Goal: Task Accomplishment & Management: Complete application form

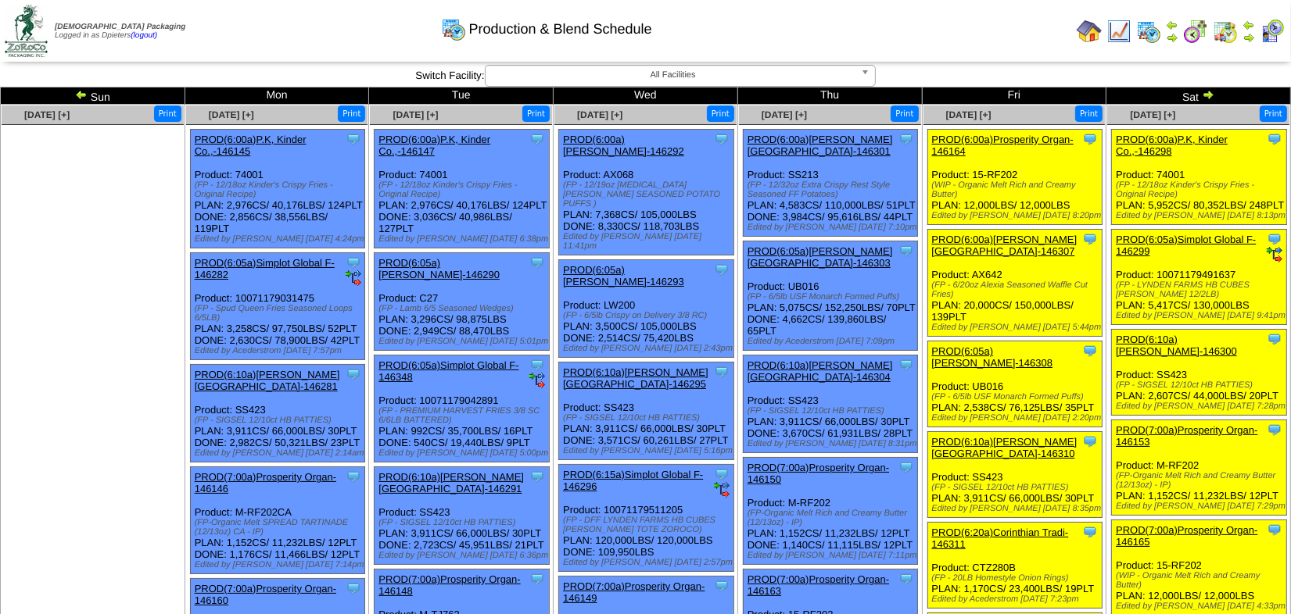
click at [1209, 94] on img at bounding box center [1207, 94] width 13 height 13
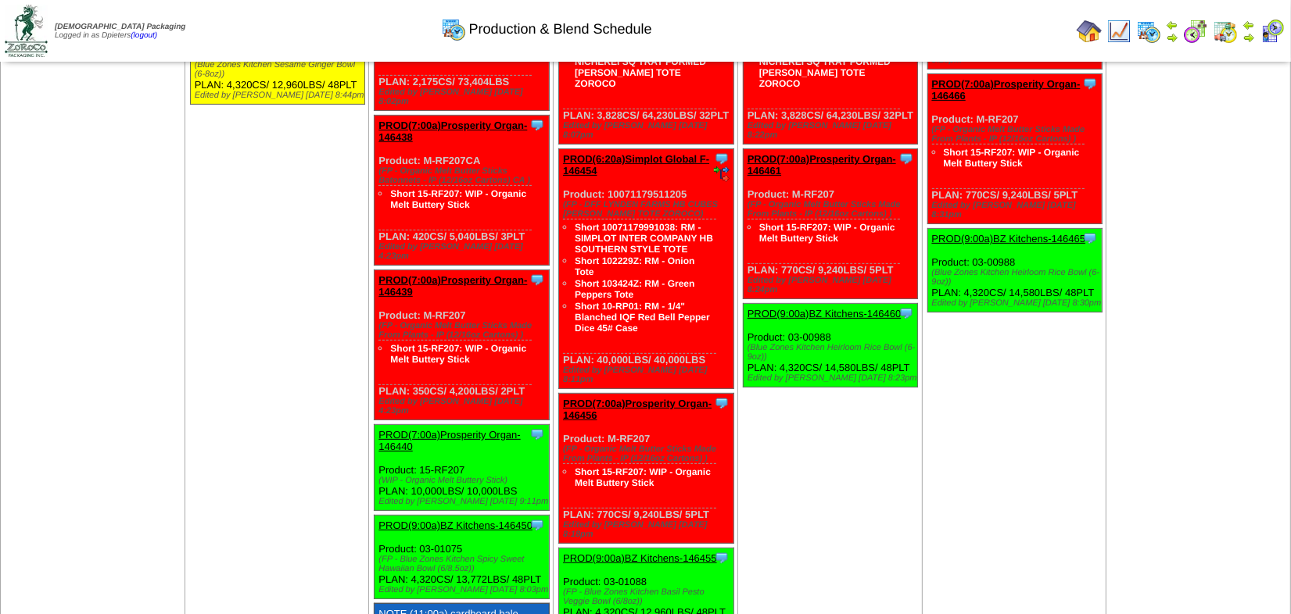
scroll to position [568, 0]
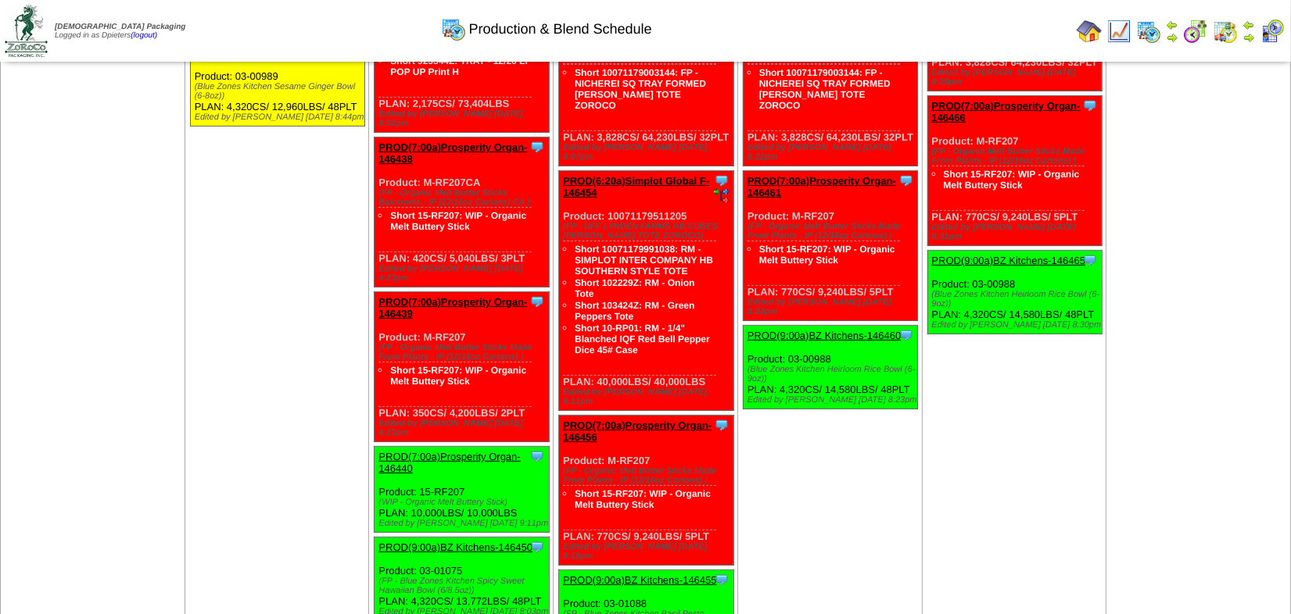
click at [270, 282] on td "Sep 01 [+] Print Clone Item PROD(6:00a)Lamb-Weston-146429 Lamb-Weston ScheduleI…" at bounding box center [276, 119] width 184 height 1166
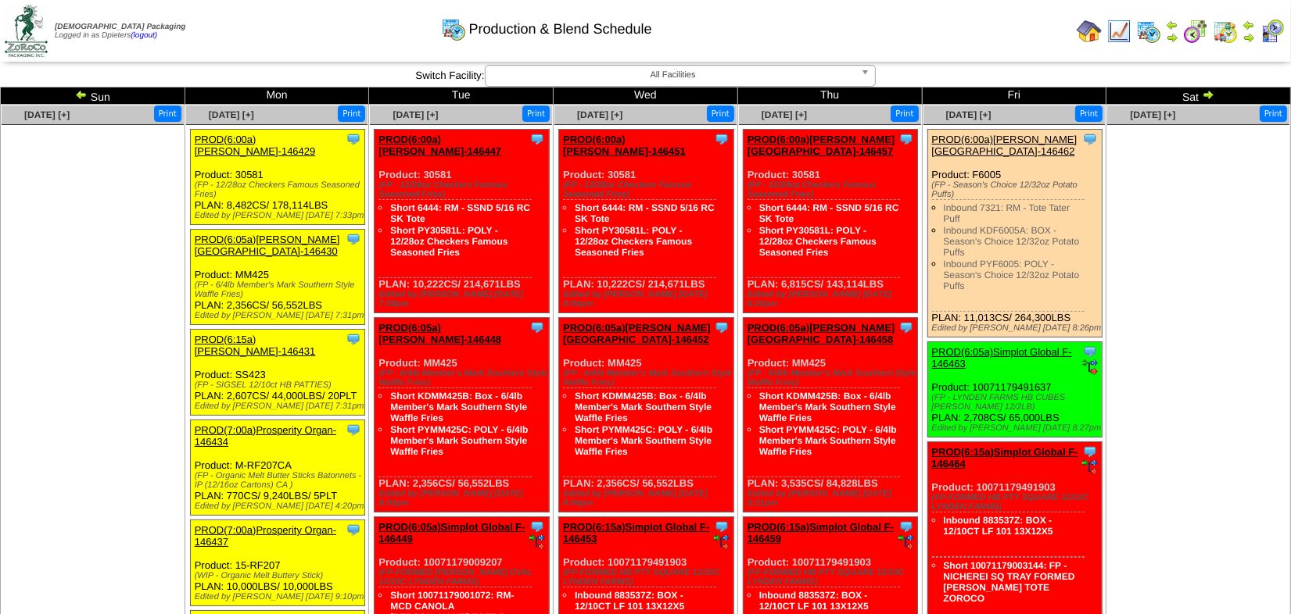
click at [78, 94] on img at bounding box center [81, 94] width 13 height 13
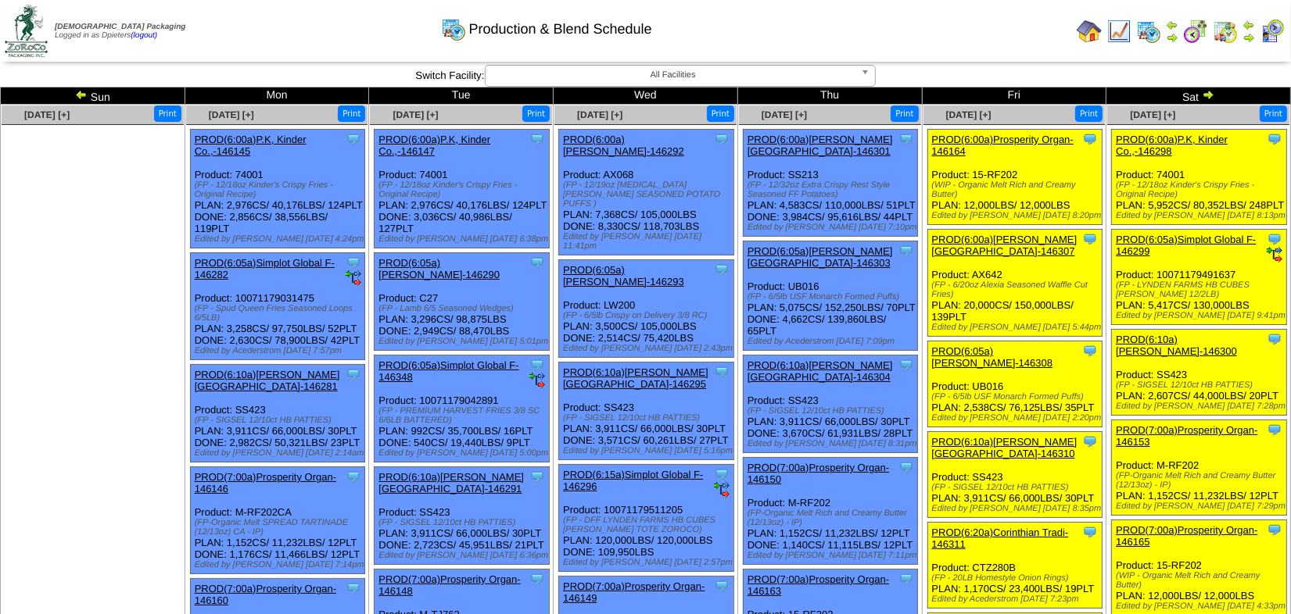
click at [84, 93] on img at bounding box center [81, 94] width 13 height 13
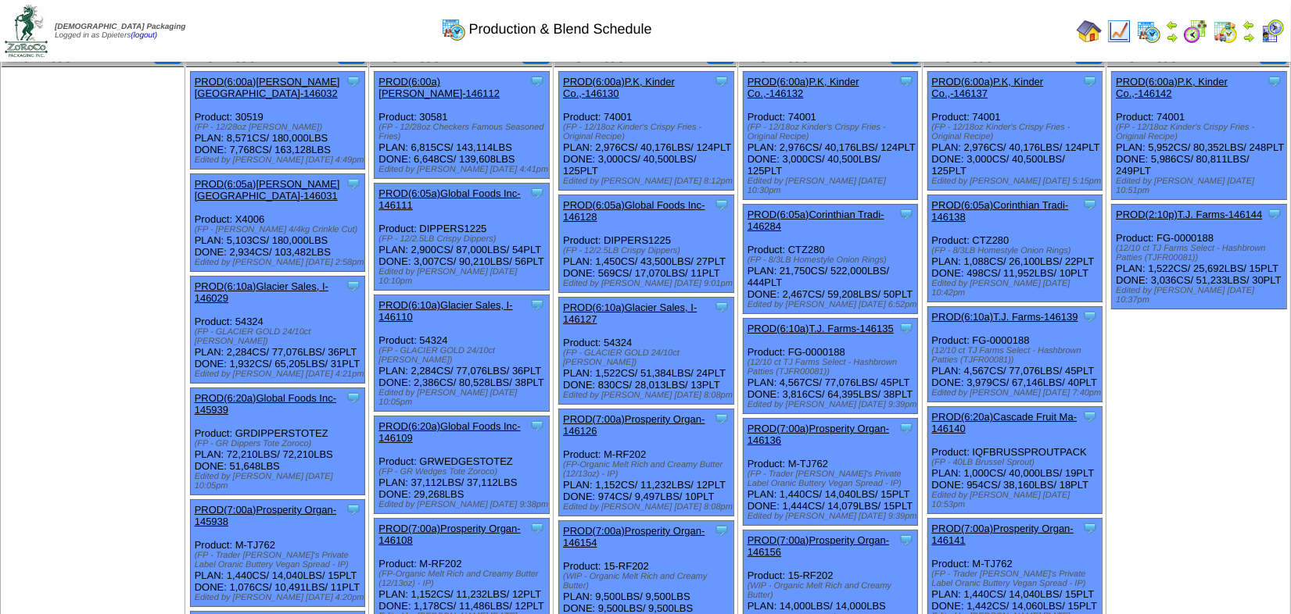
scroll to position [70, 0]
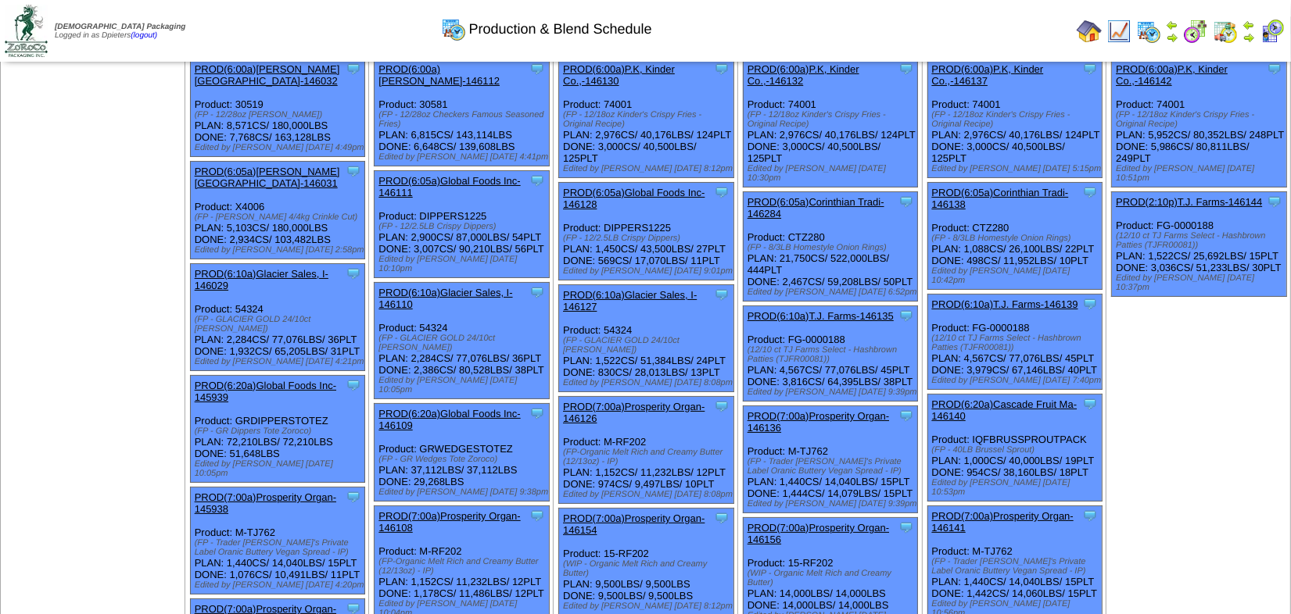
click at [834, 197] on link "PROD(6:05a)Corinthian Tradi-146284" at bounding box center [815, 207] width 137 height 23
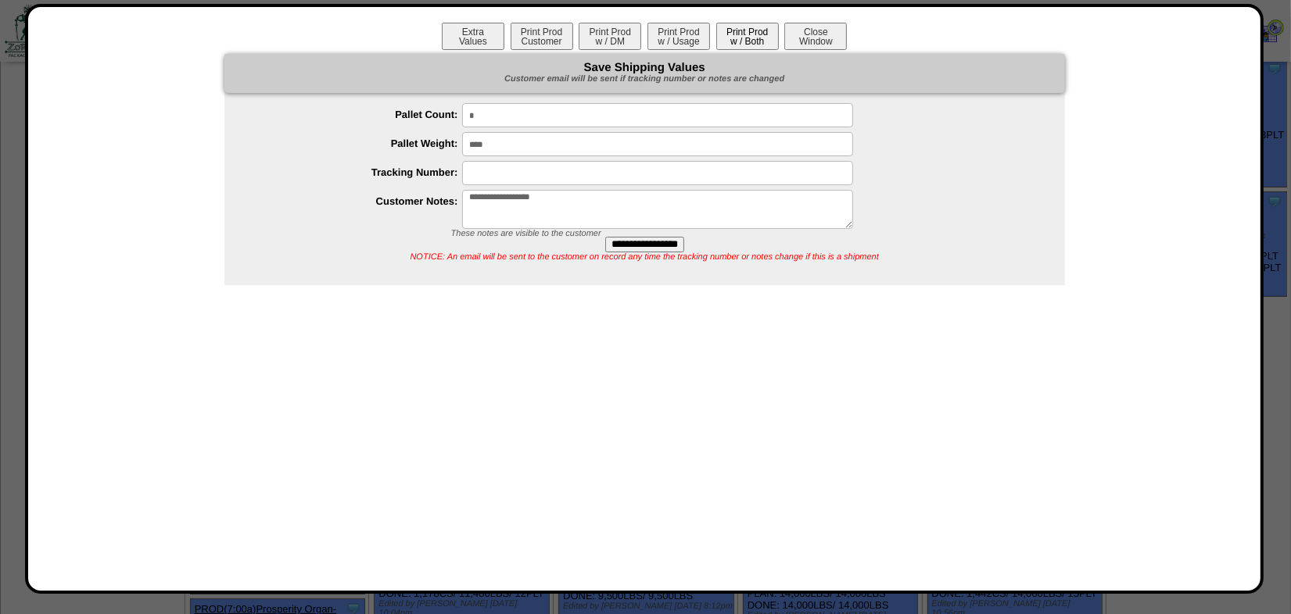
click at [734, 33] on button "Print Prod w / Both" at bounding box center [747, 36] width 63 height 27
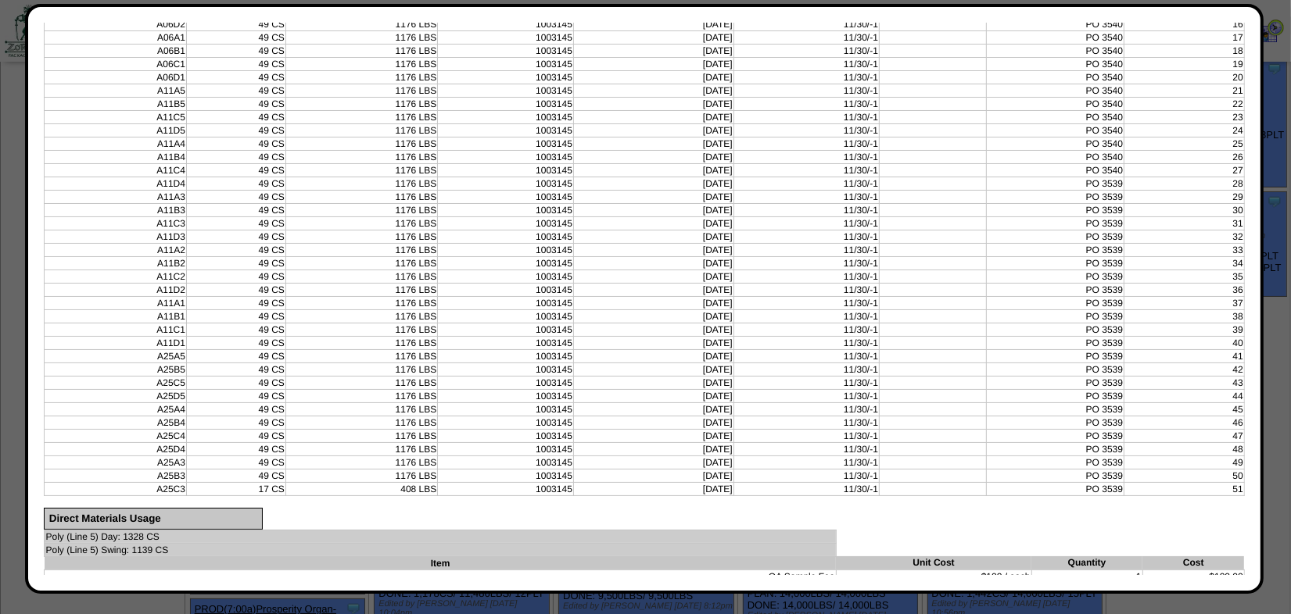
scroll to position [711, 0]
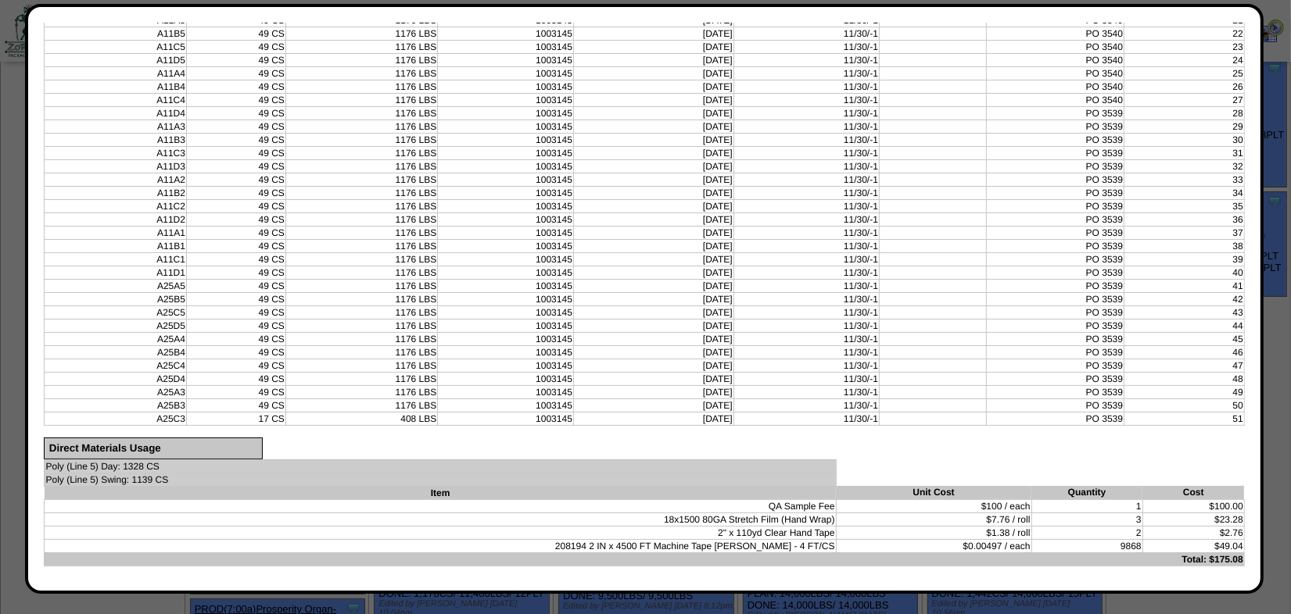
click at [291, 359] on td "1176 LBS" at bounding box center [361, 365] width 152 height 13
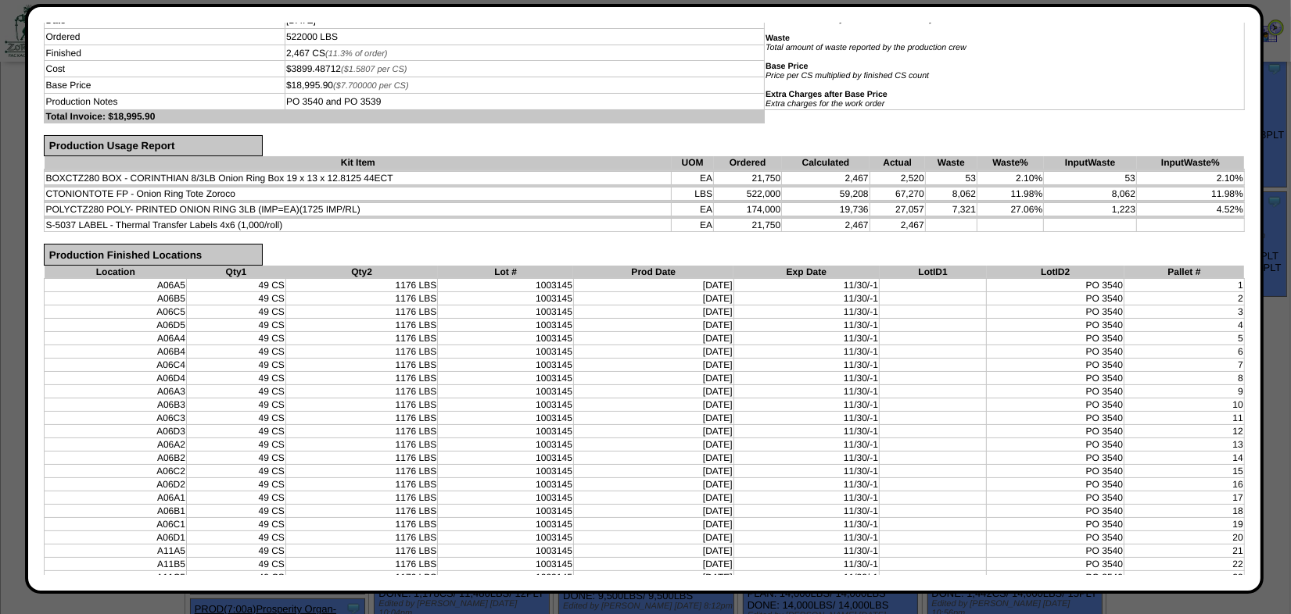
scroll to position [141, 0]
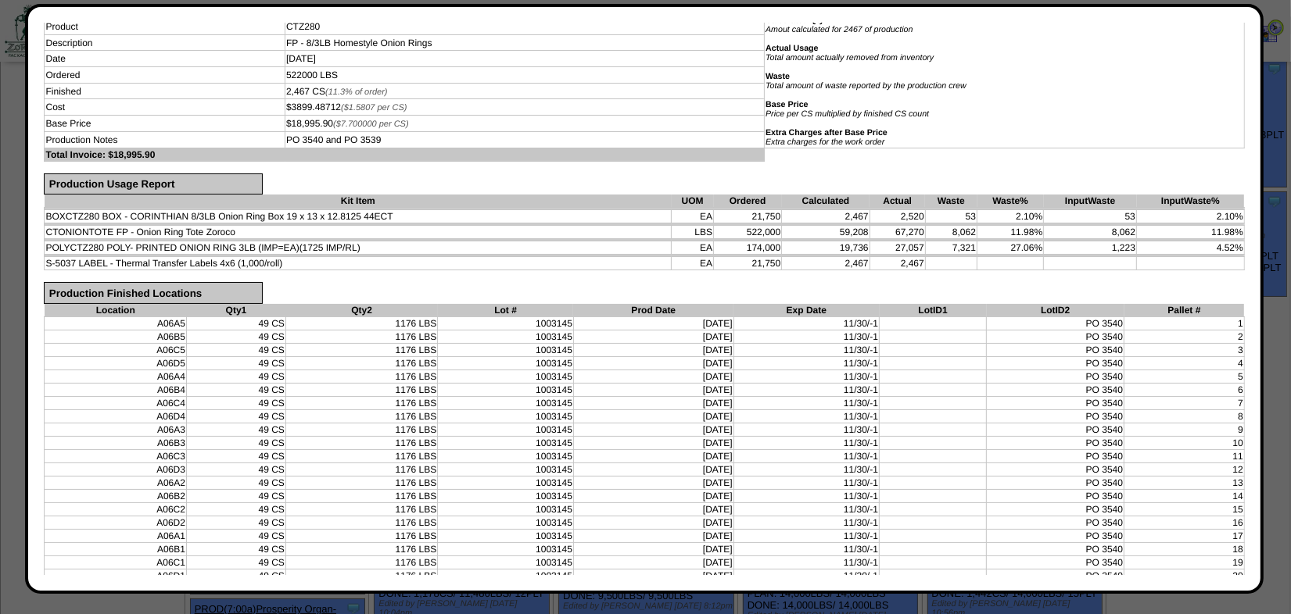
click at [618, 217] on td "BOXCTZ280 BOX - CORINTHIAN 8/3LB Onion Ring Box 19 x 13 x 12.8125 44ECT" at bounding box center [358, 216] width 627 height 13
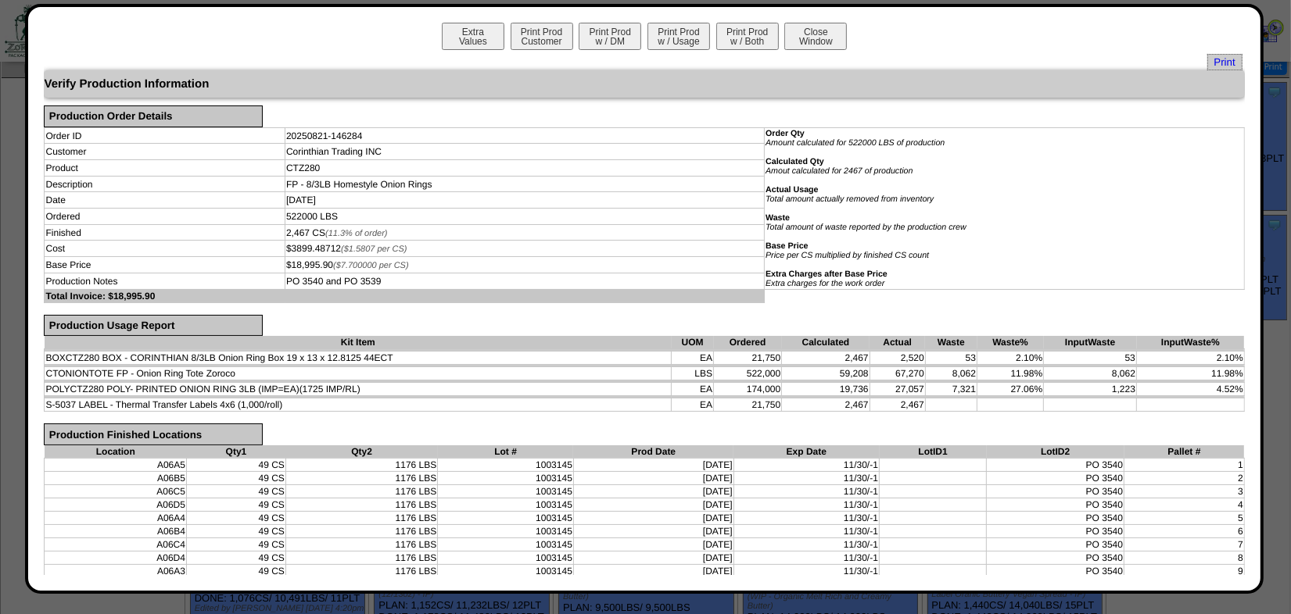
scroll to position [0, 0]
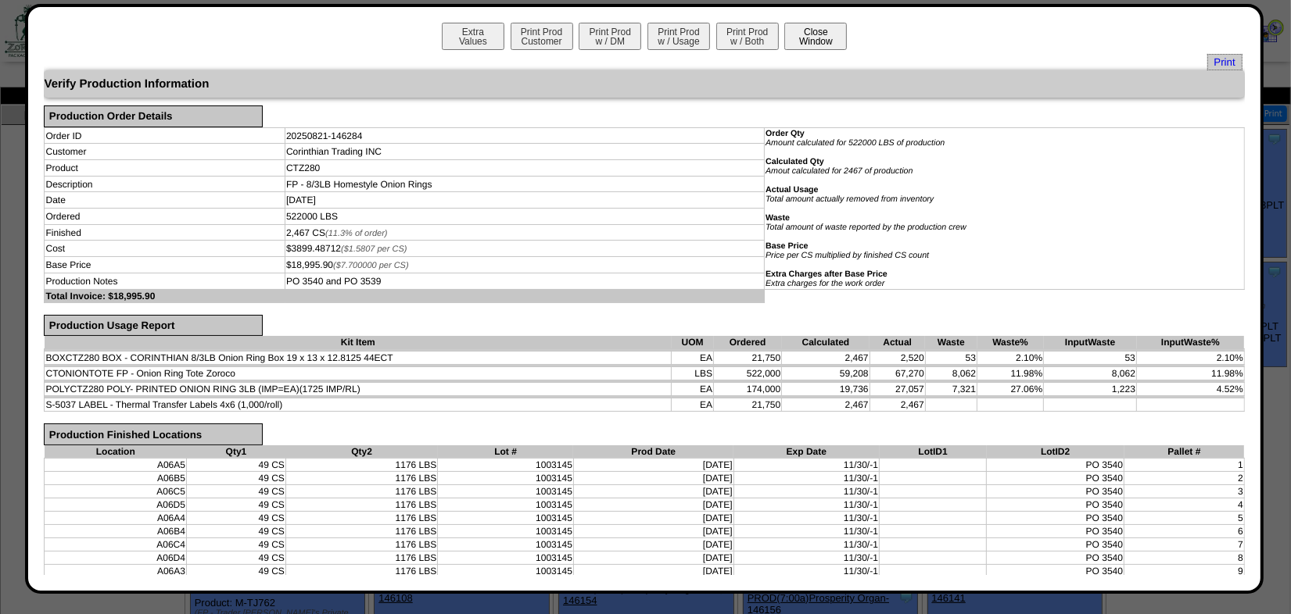
click at [794, 41] on button "Close Window" at bounding box center [815, 36] width 63 height 27
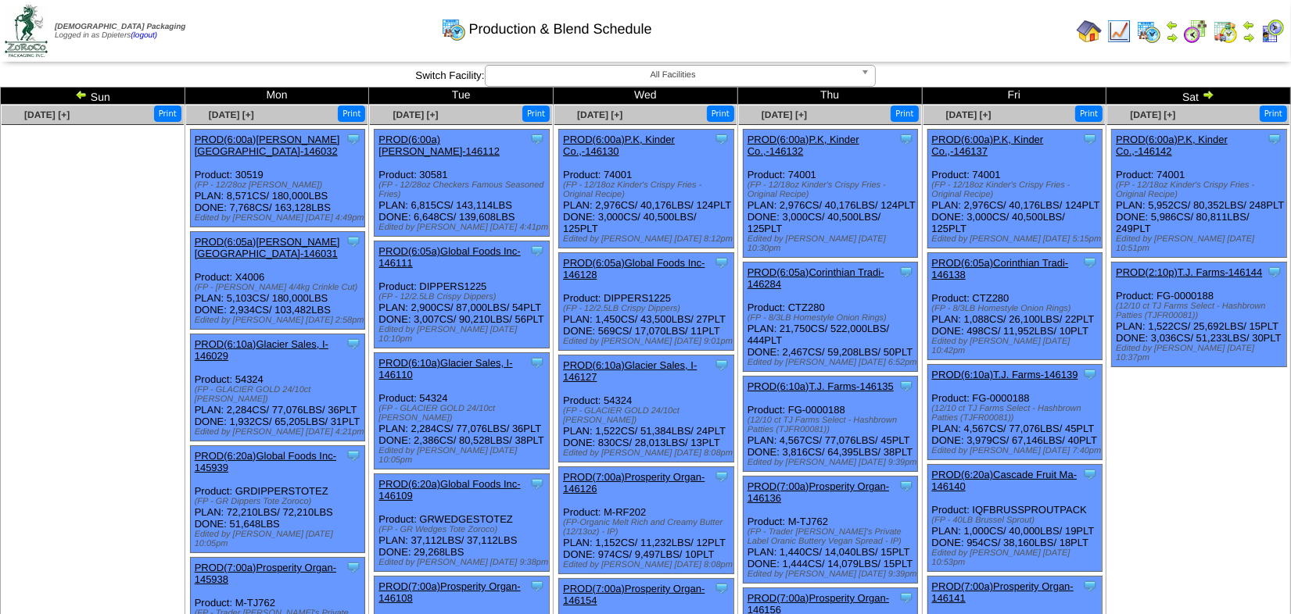
click at [77, 91] on img at bounding box center [81, 94] width 13 height 13
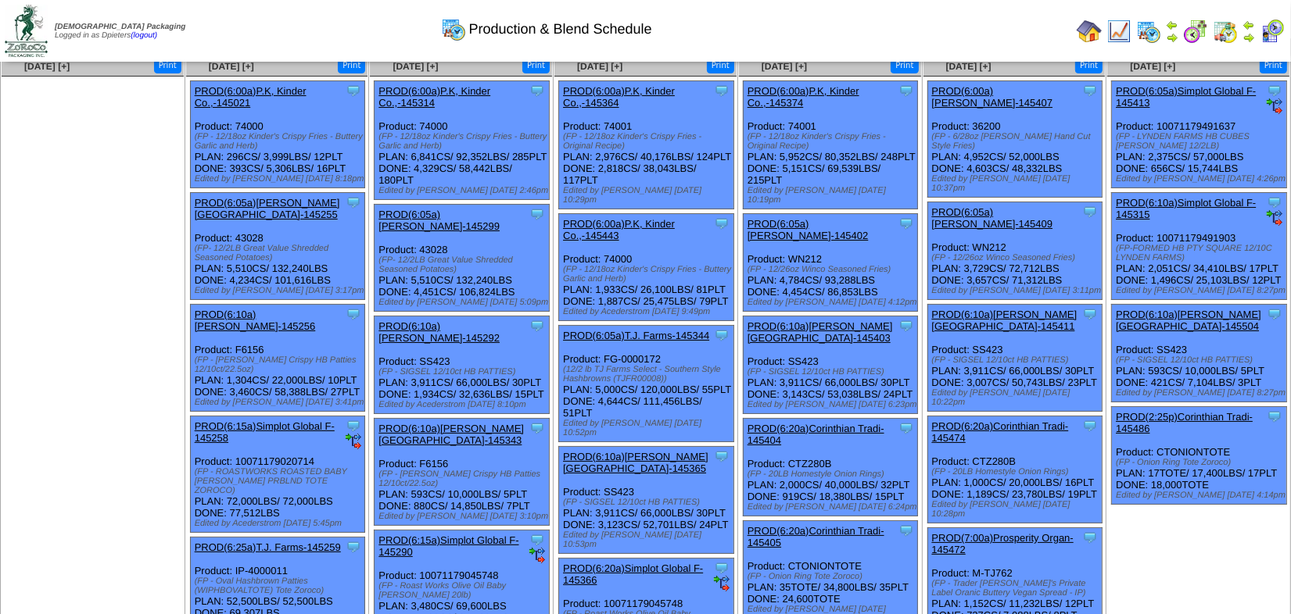
scroll to position [70, 0]
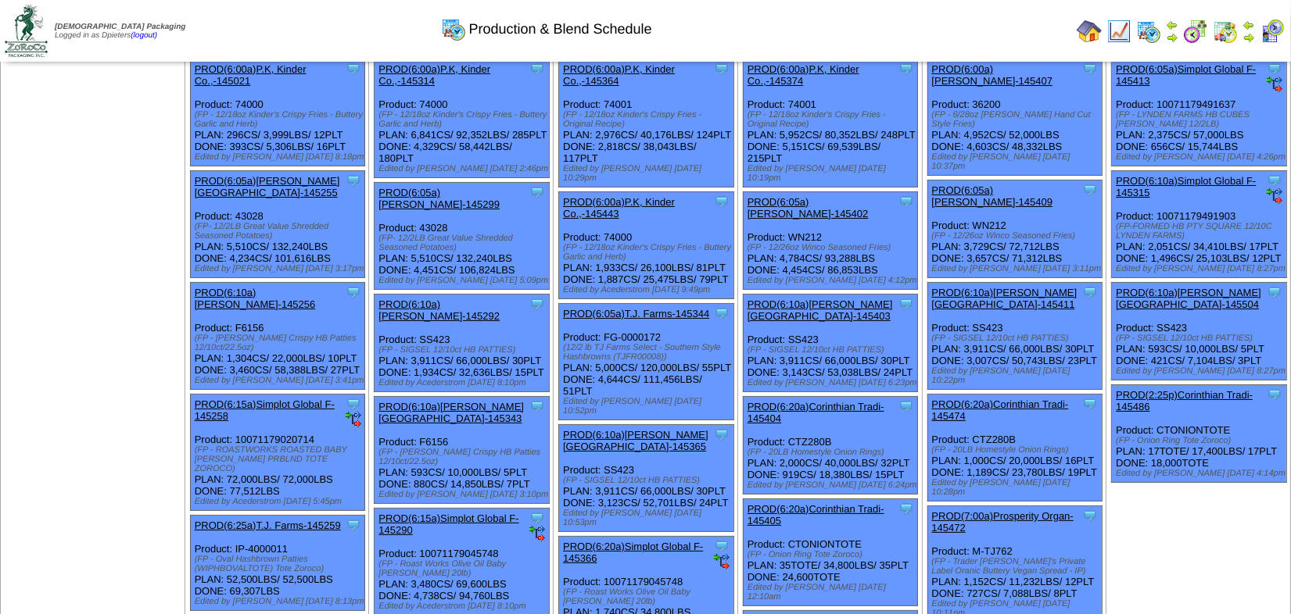
click at [823, 503] on link "PROD(6:20a)Corinthian Tradi-145405" at bounding box center [815, 514] width 137 height 23
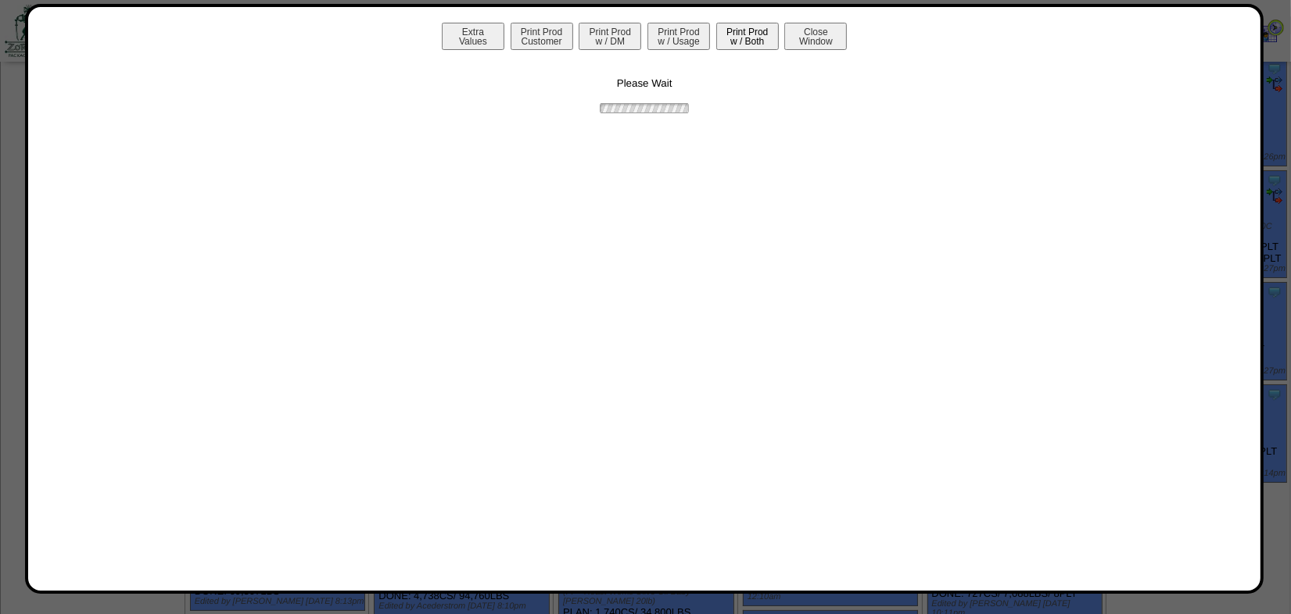
click at [736, 40] on button "Print Prod w / Both" at bounding box center [747, 36] width 63 height 27
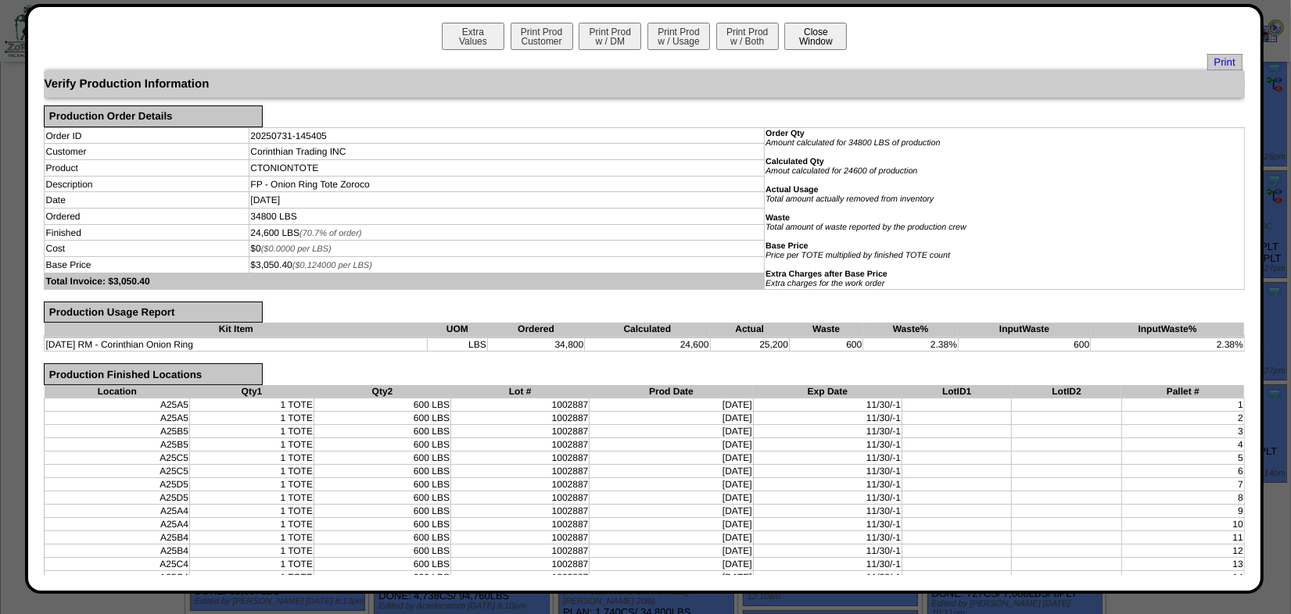
click at [818, 41] on button "Close Window" at bounding box center [815, 36] width 63 height 27
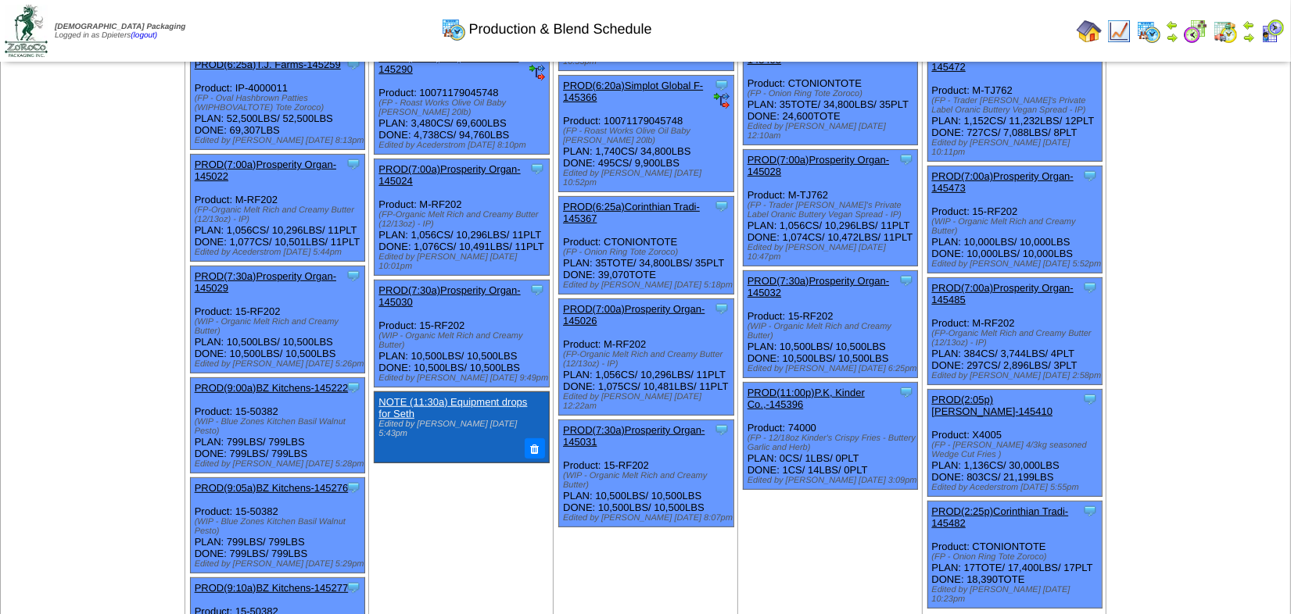
scroll to position [568, 0]
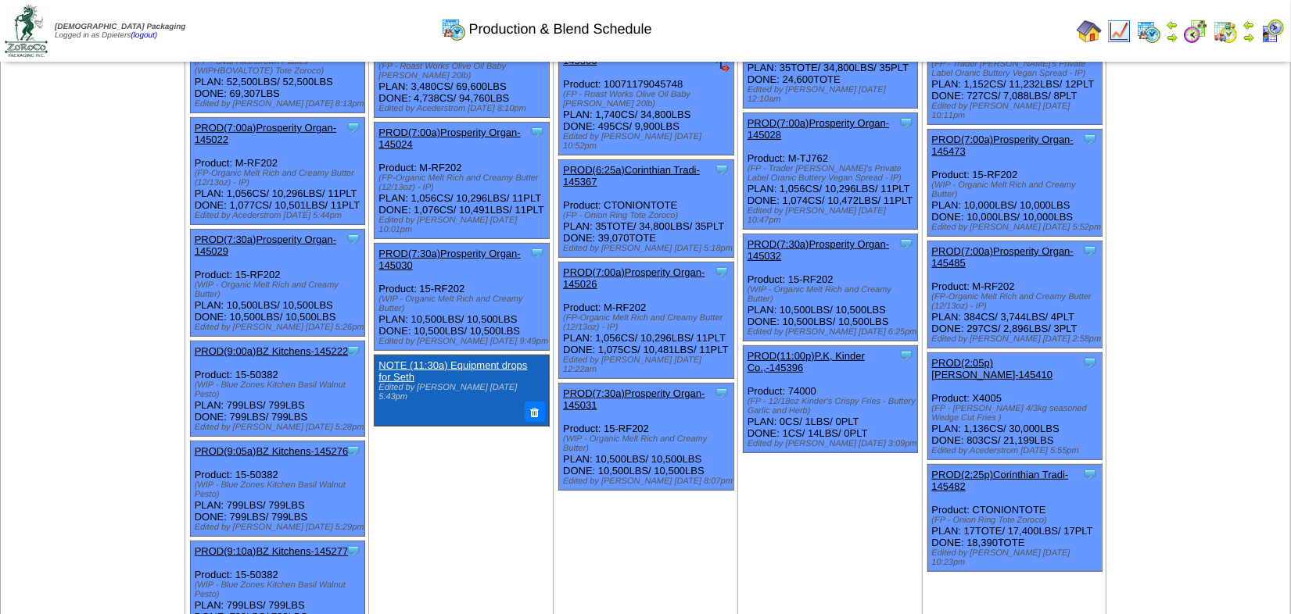
click at [994, 469] on link "PROD(2:25p)Corinthian Tradi-145482" at bounding box center [1000, 480] width 137 height 23
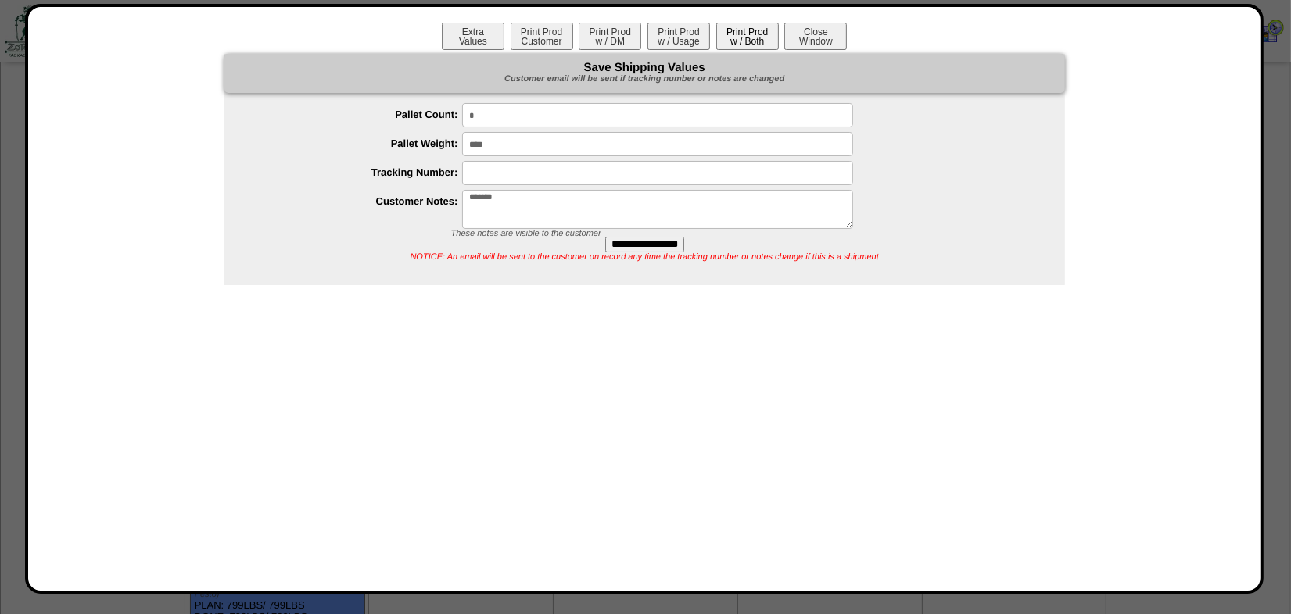
click at [739, 26] on button "Print Prod w / Both" at bounding box center [747, 36] width 63 height 27
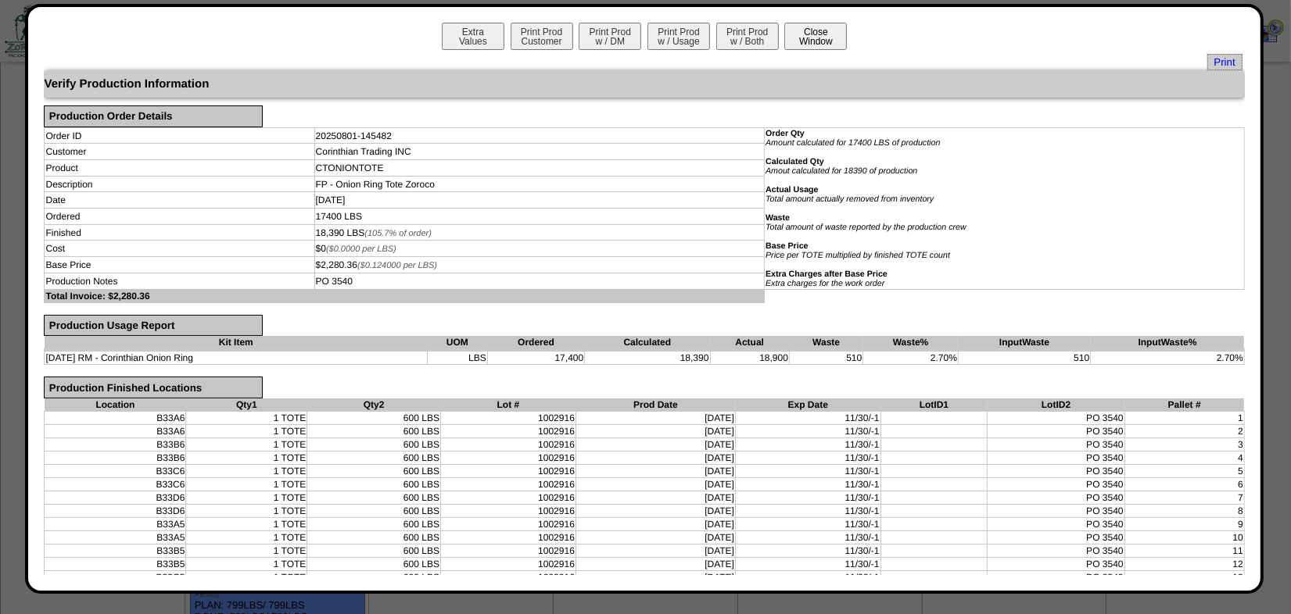
click at [809, 34] on button "Close Window" at bounding box center [815, 36] width 63 height 27
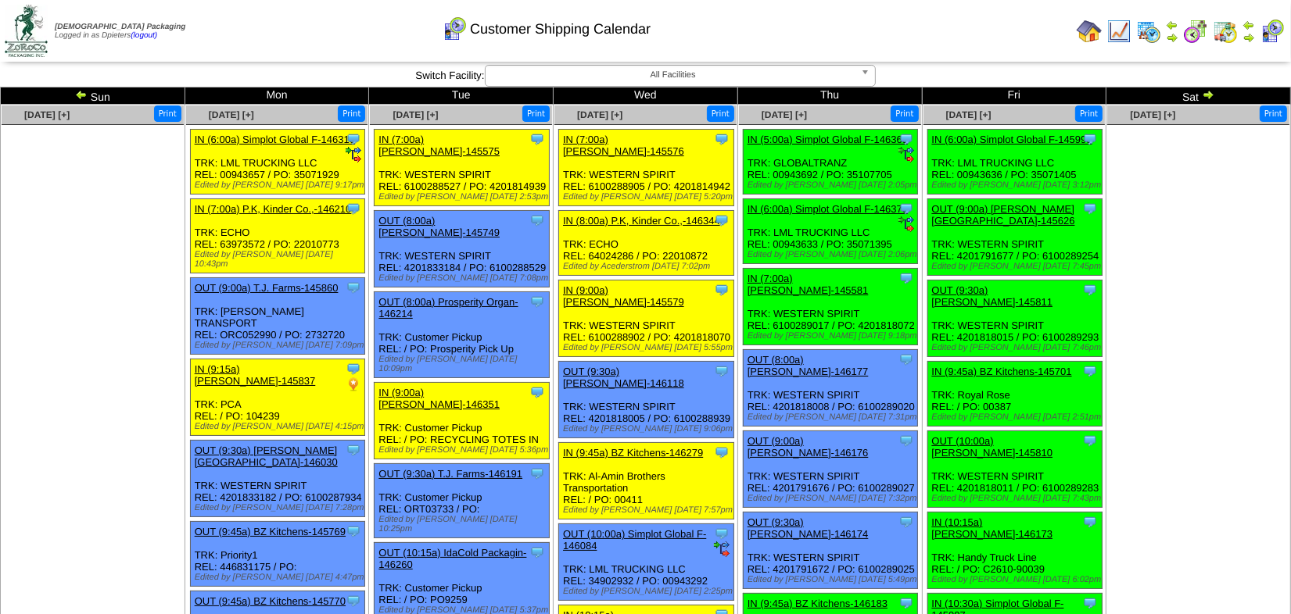
click at [1205, 91] on img at bounding box center [1207, 94] width 13 height 13
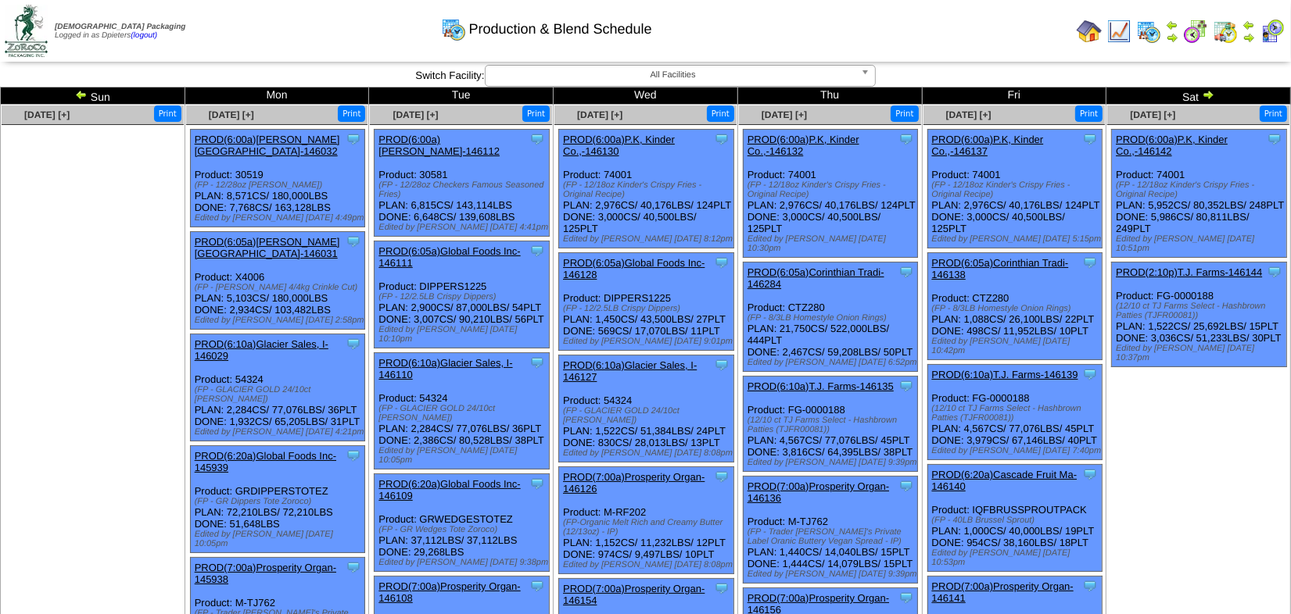
click at [1016, 270] on link "PROD(6:05a)Corinthian Tradi-146138" at bounding box center [1000, 268] width 137 height 23
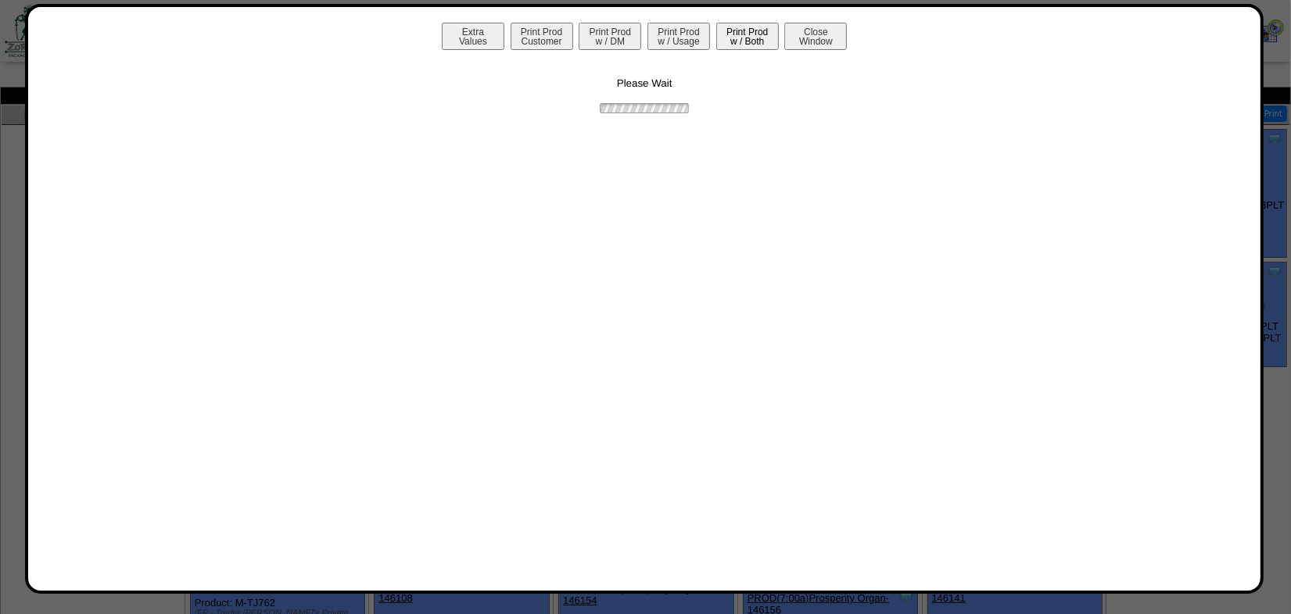
click at [741, 27] on button "Print Prod w / Both" at bounding box center [747, 36] width 63 height 27
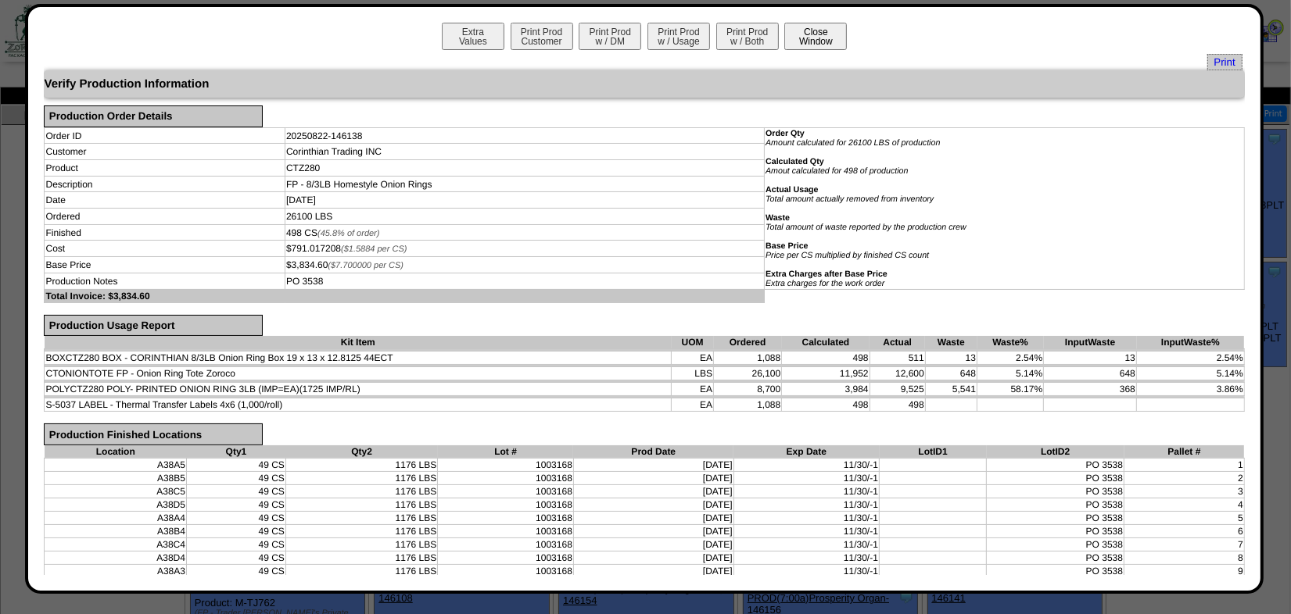
click at [813, 36] on button "Close Window" at bounding box center [815, 36] width 63 height 27
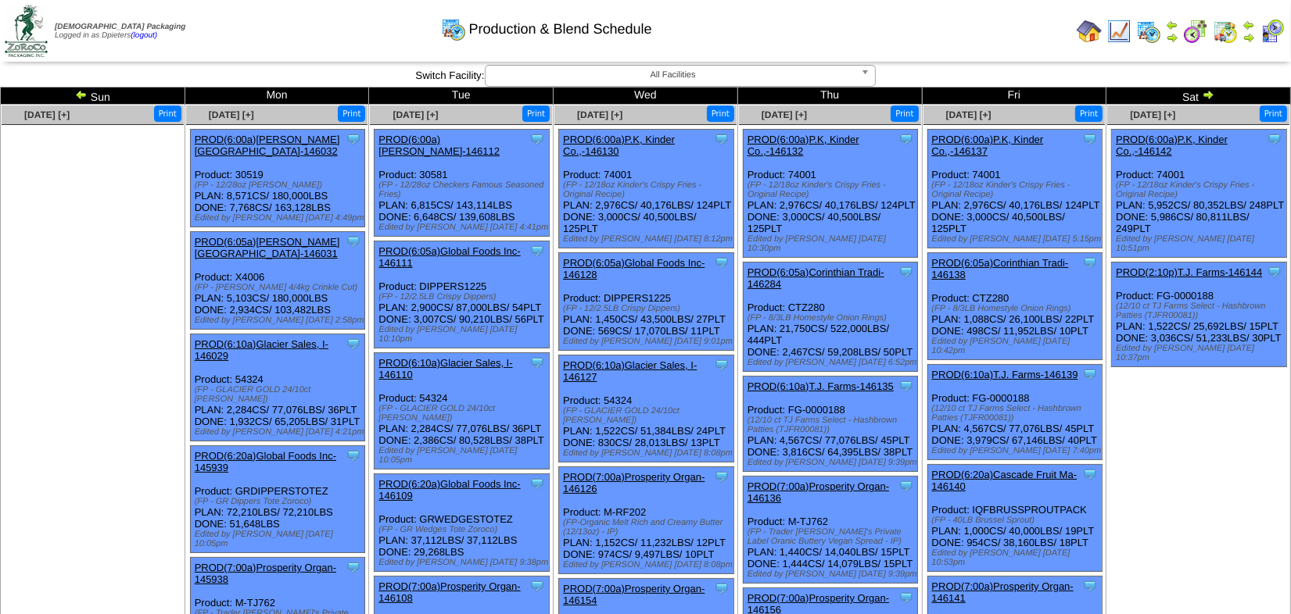
click at [1119, 36] on img at bounding box center [1118, 31] width 25 height 25
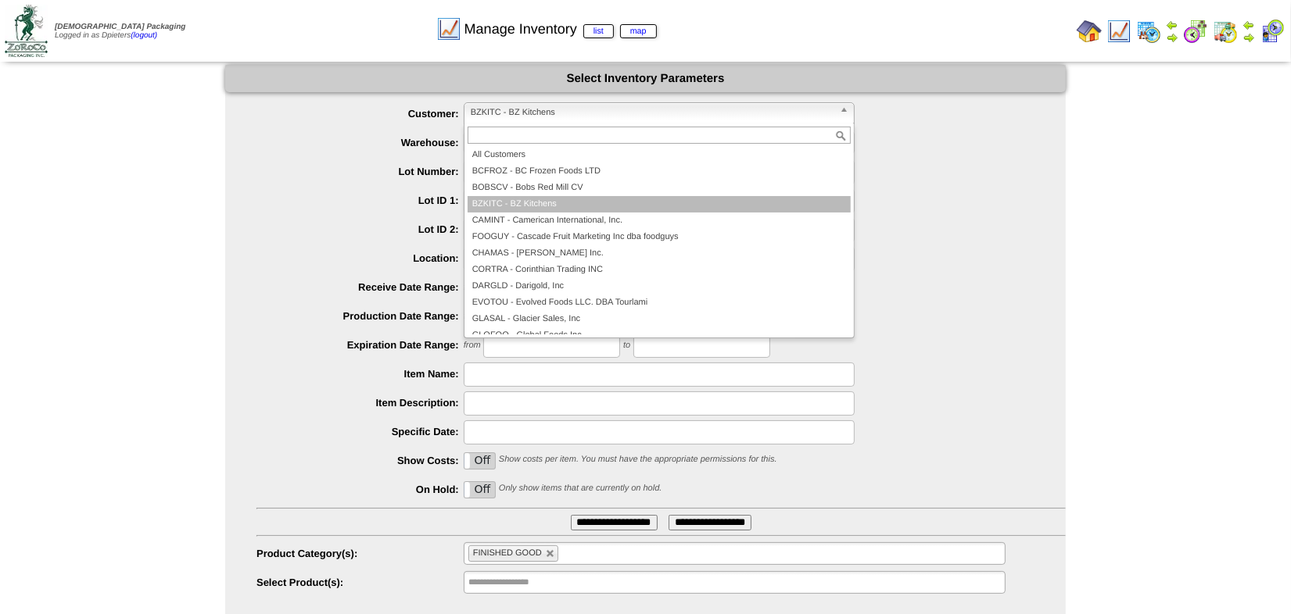
click at [478, 114] on span "BZKITC - BZ Kitchens" at bounding box center [652, 112] width 363 height 19
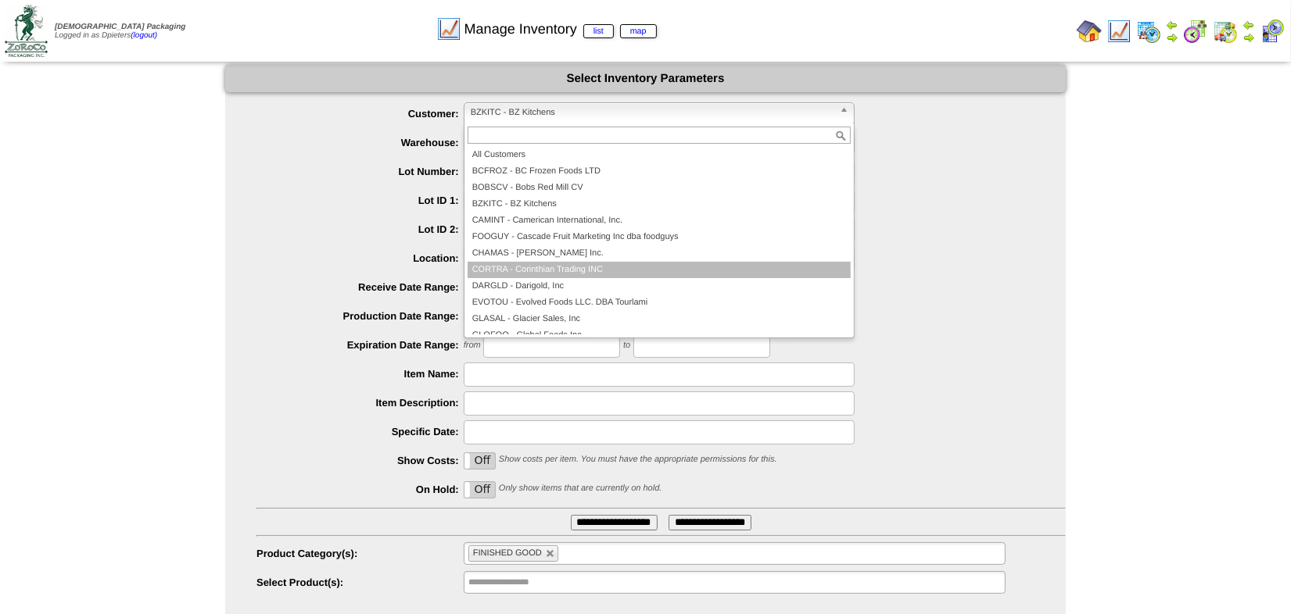
click at [564, 270] on li "CORTRA - Corinthian Trading INC" at bounding box center [658, 270] width 383 height 16
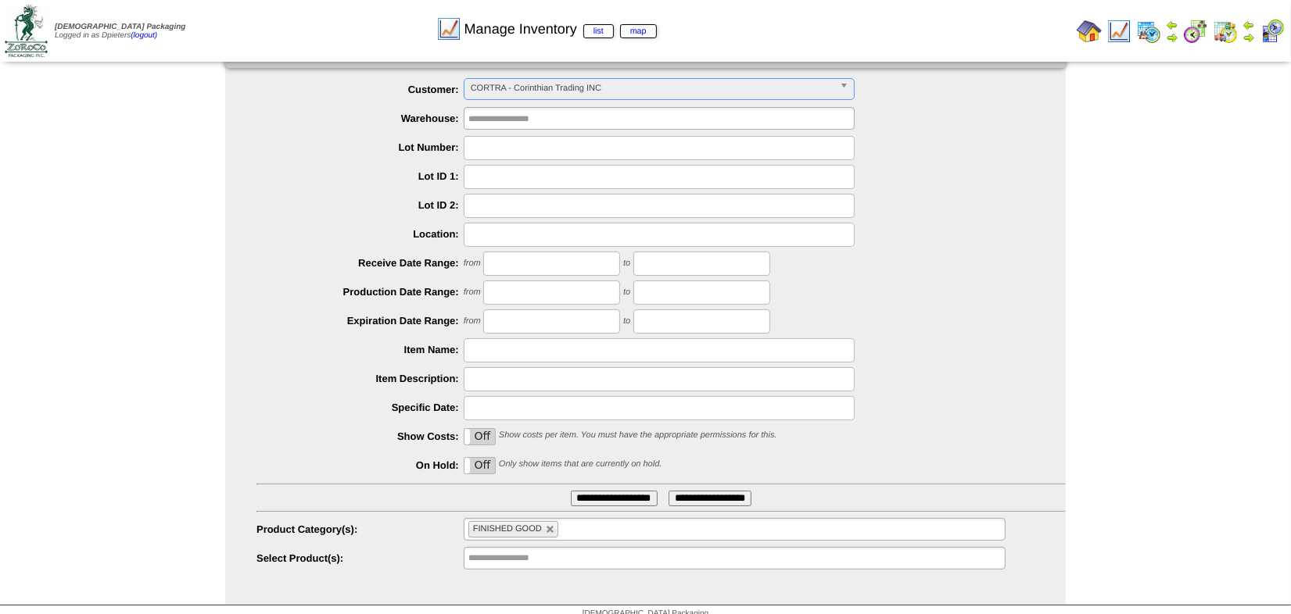
scroll to position [36, 0]
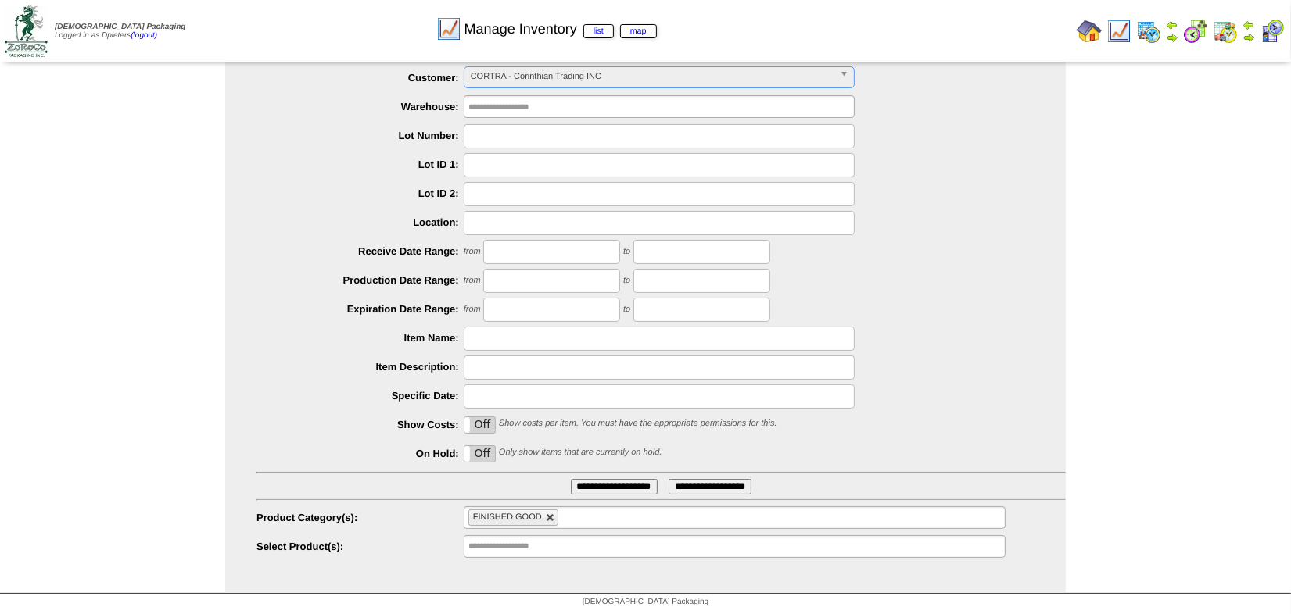
click at [550, 517] on link at bounding box center [550, 518] width 9 height 9
type input "**********"
click at [524, 519] on input "text" at bounding box center [518, 518] width 100 height 20
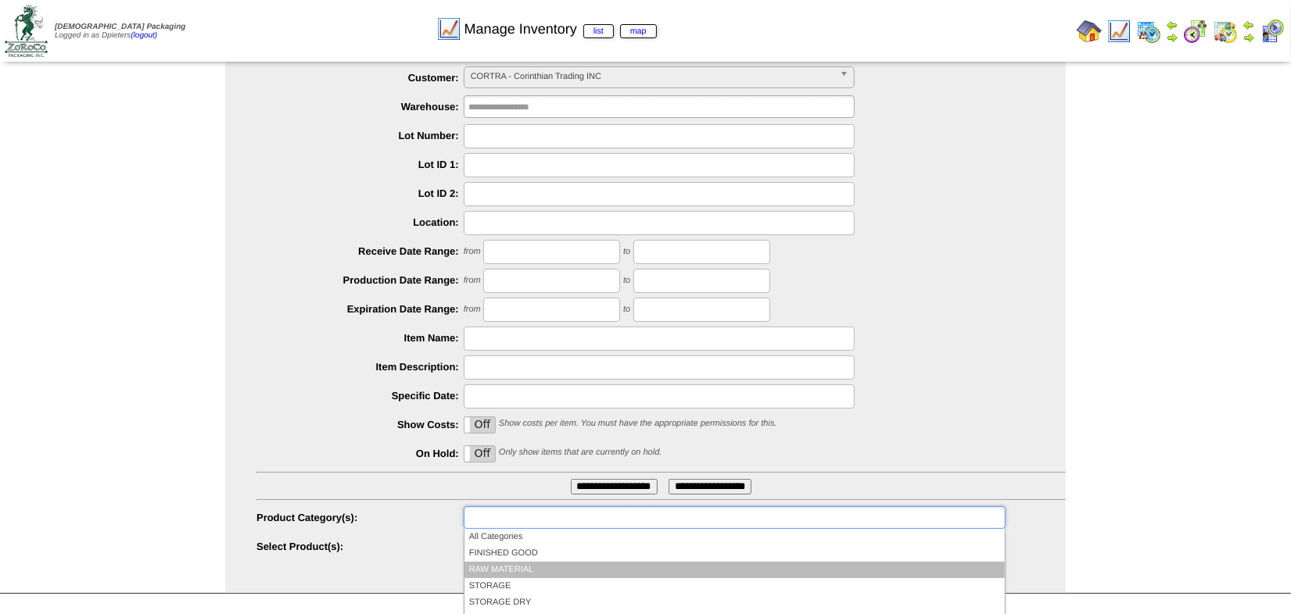
click at [510, 569] on li "RAW MATERIAL" at bounding box center [734, 570] width 540 height 16
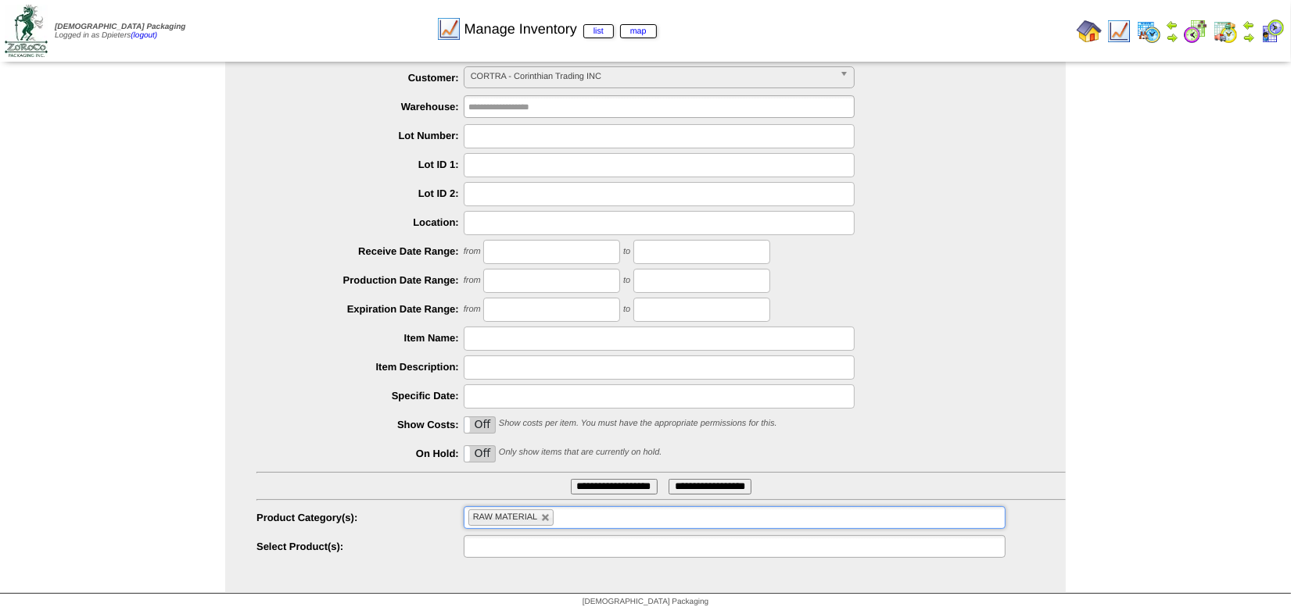
click at [512, 549] on input "text" at bounding box center [518, 547] width 100 height 20
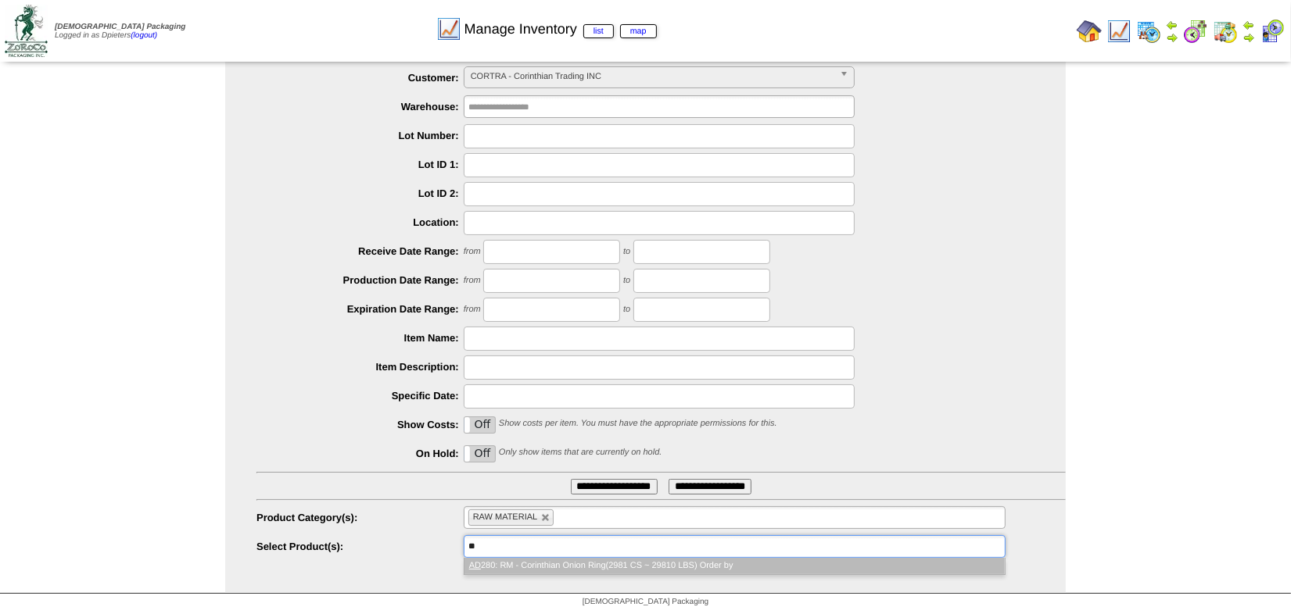
type input "**"
click at [533, 564] on li "AD 280: RM - Corinthian Onion Ring(2981 CS ~ 29810 LBS) Order by" at bounding box center [734, 566] width 540 height 16
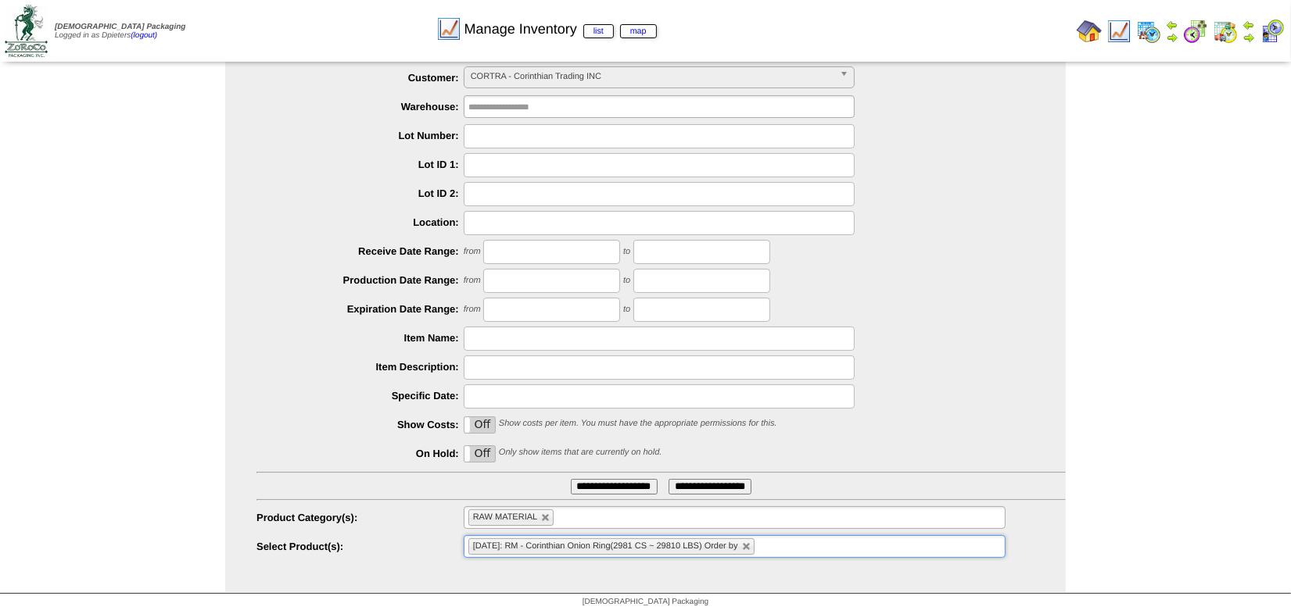
click at [621, 484] on input "**********" at bounding box center [614, 487] width 87 height 16
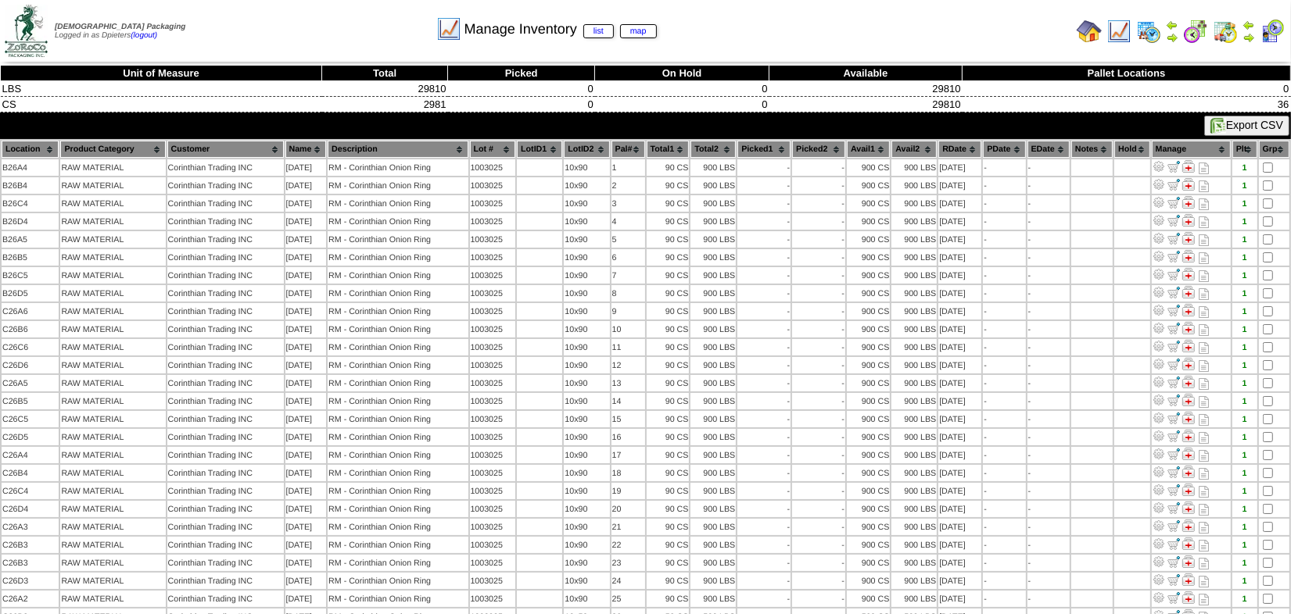
click at [51, 143] on th "Location" at bounding box center [30, 149] width 57 height 17
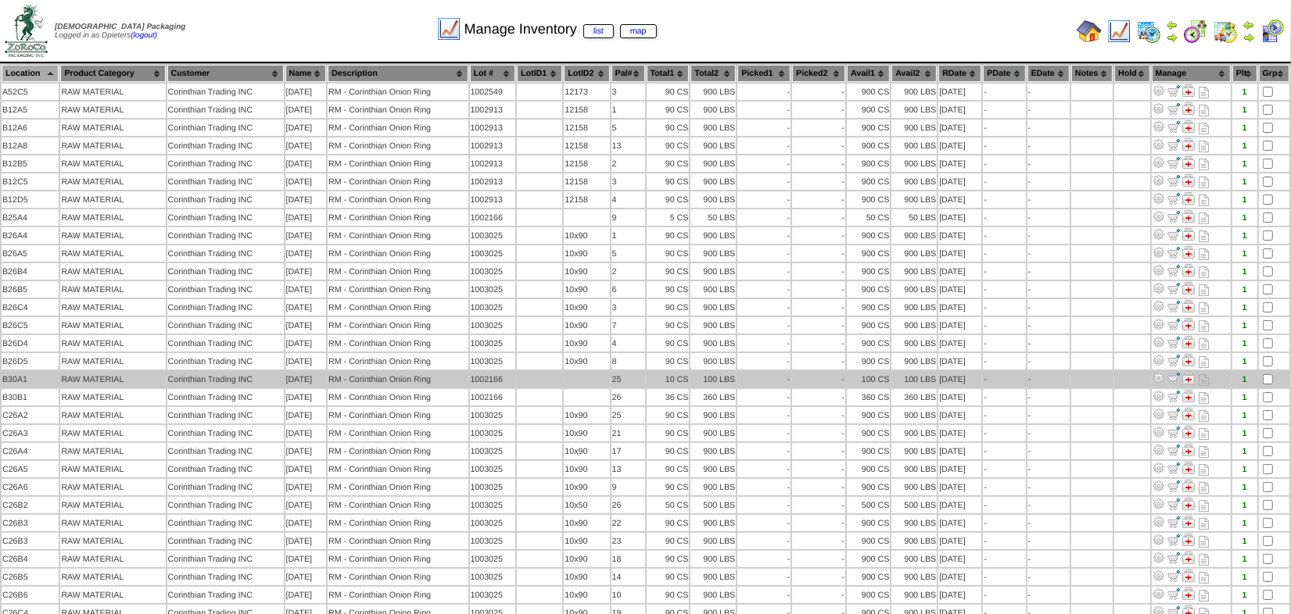
scroll to position [59, 0]
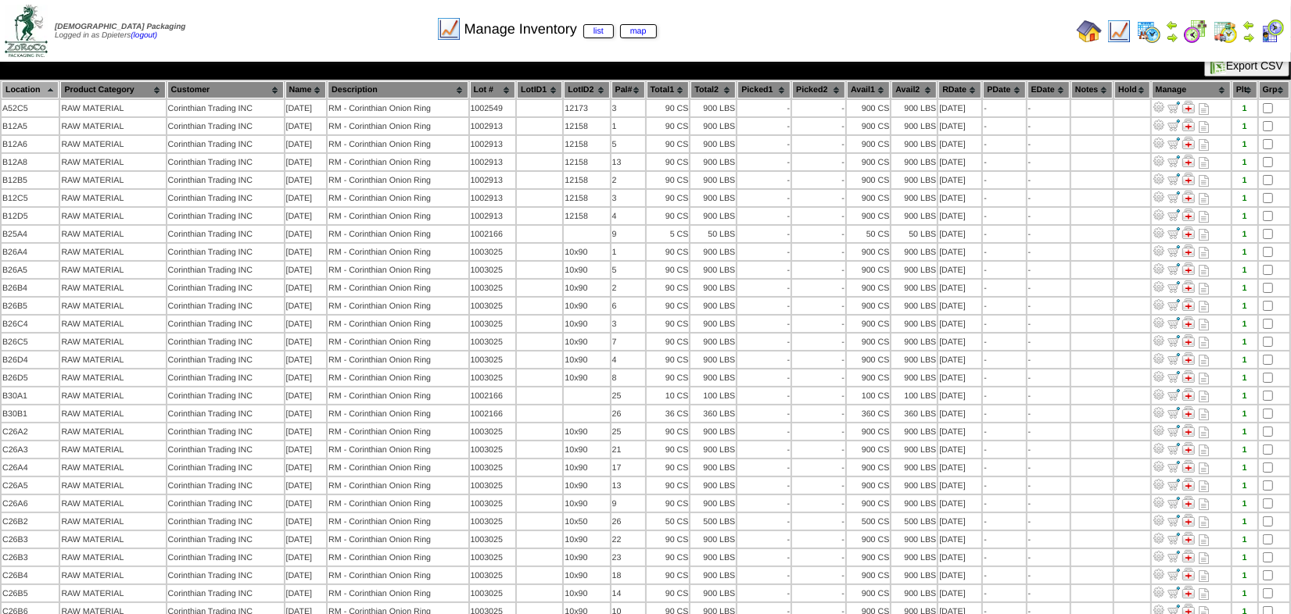
click at [1169, 38] on img at bounding box center [1172, 37] width 13 height 13
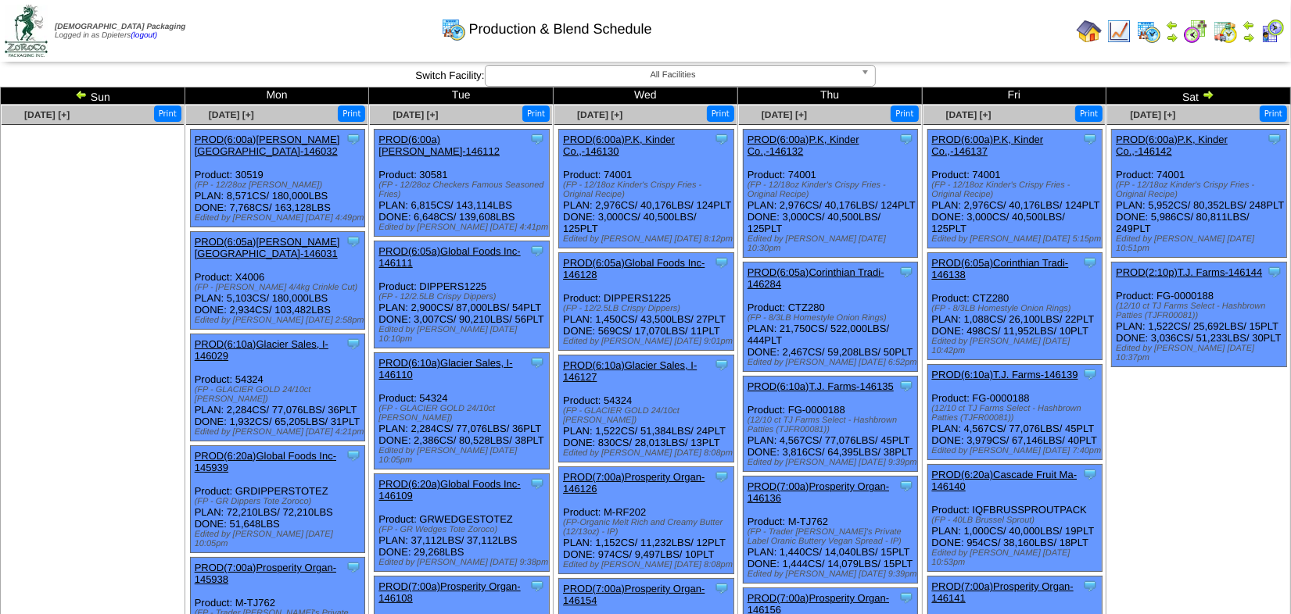
click at [874, 271] on link "PROD(6:05a)Corinthian Tradi-146284" at bounding box center [815, 278] width 137 height 23
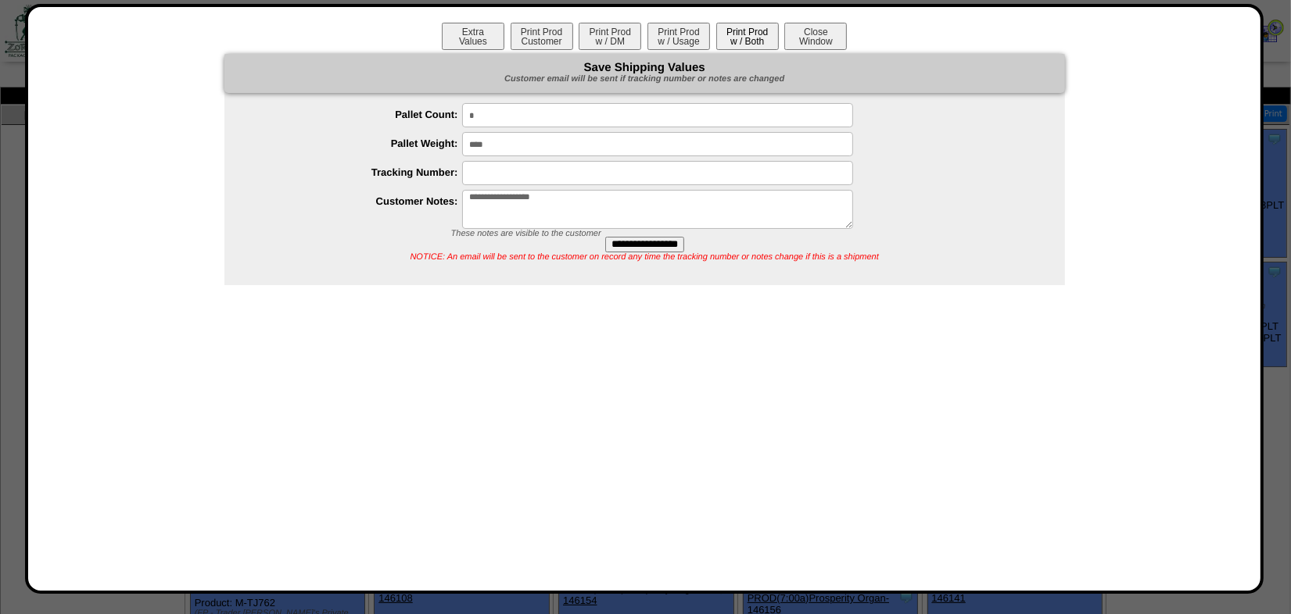
click at [737, 36] on button "Print Prod w / Both" at bounding box center [747, 36] width 63 height 27
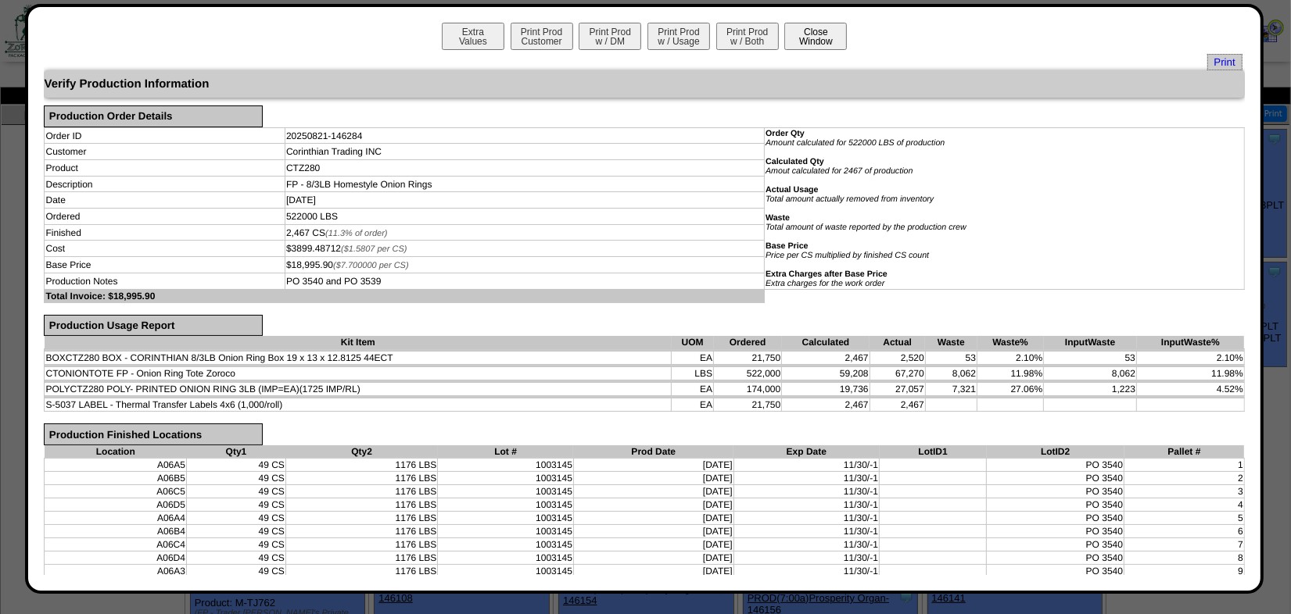
click at [814, 38] on button "Close Window" at bounding box center [815, 36] width 63 height 27
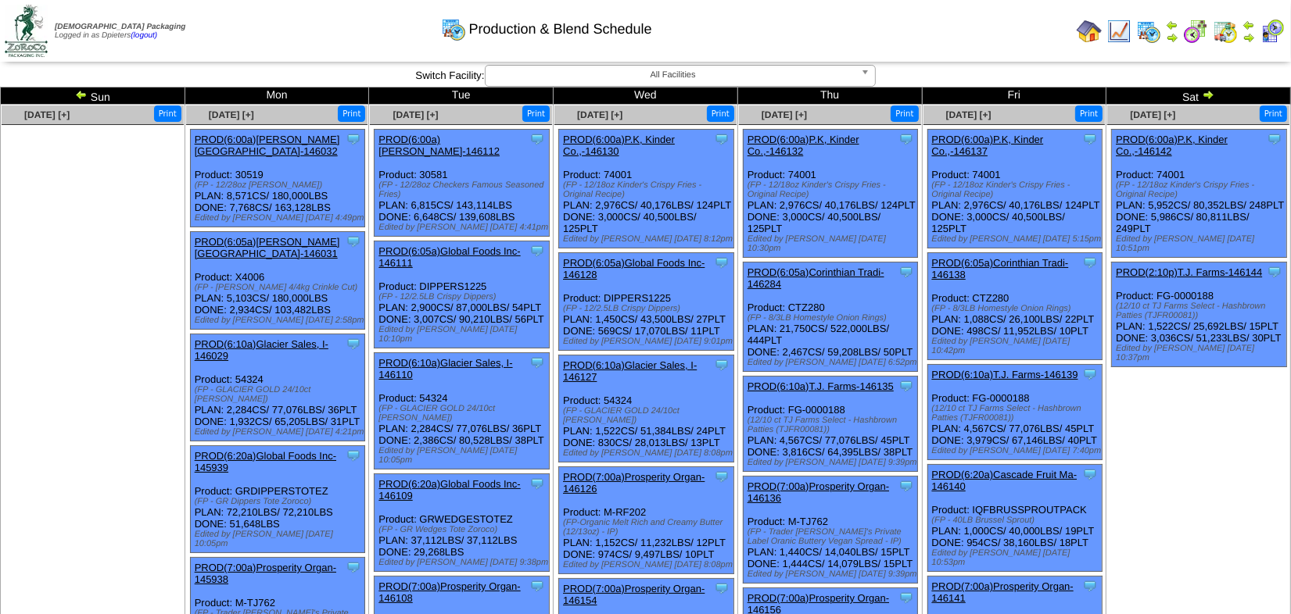
click at [1202, 97] on img at bounding box center [1207, 94] width 13 height 13
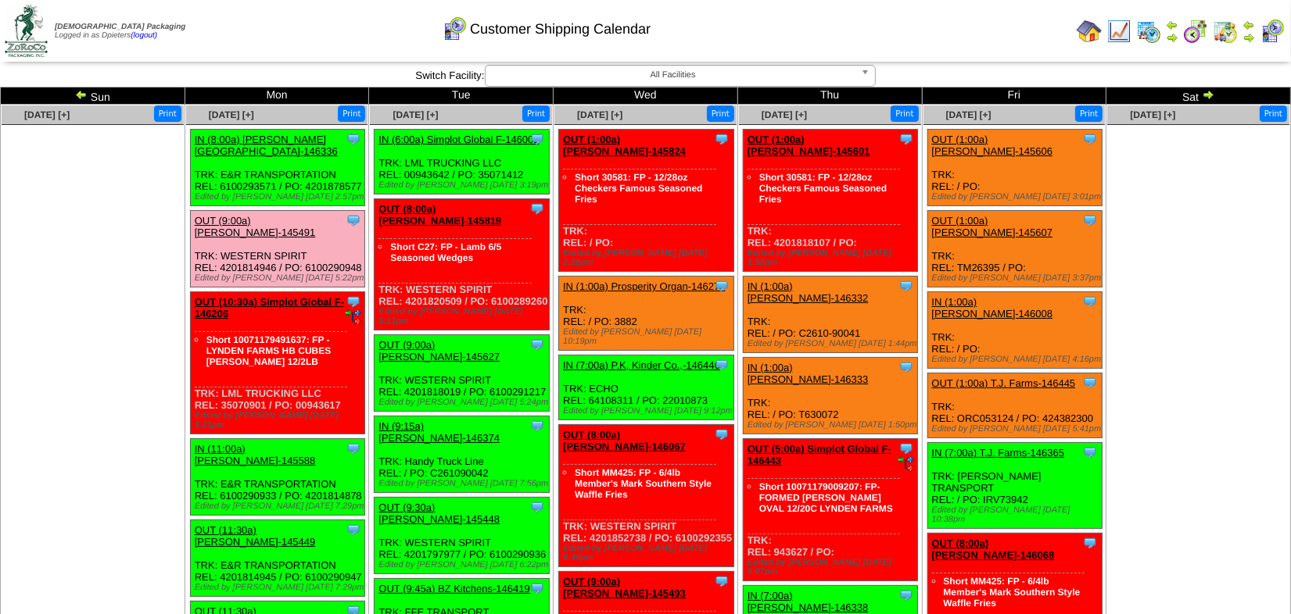
click at [78, 89] on img at bounding box center [81, 94] width 13 height 13
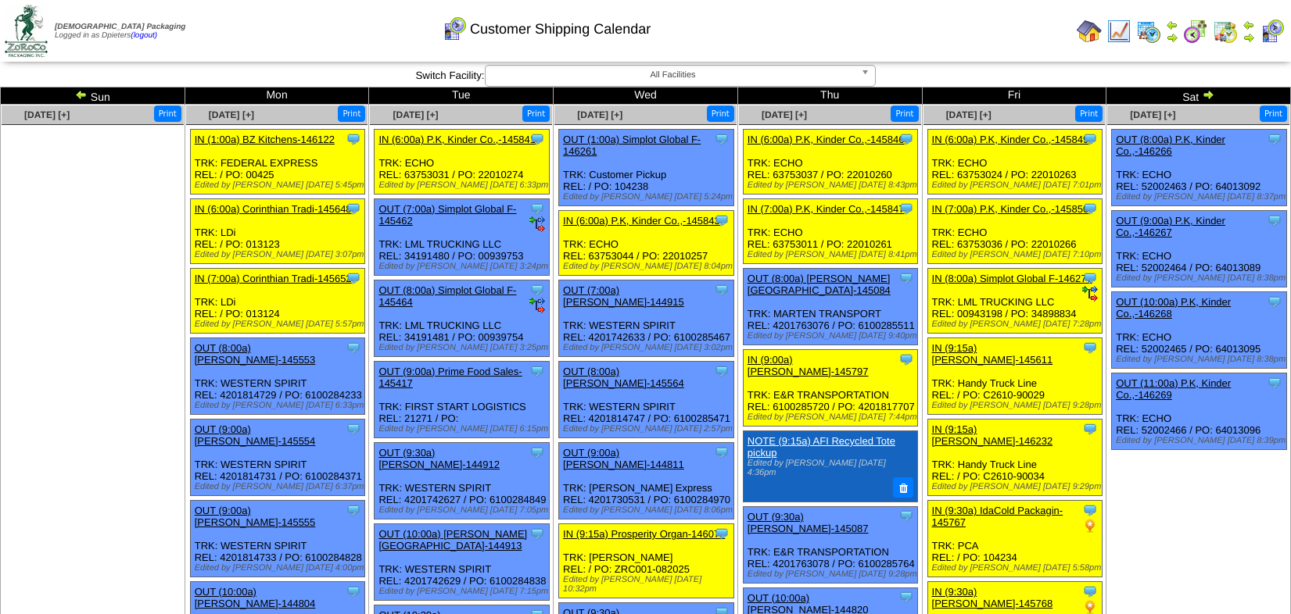
click at [1094, 34] on img at bounding box center [1088, 31] width 25 height 25
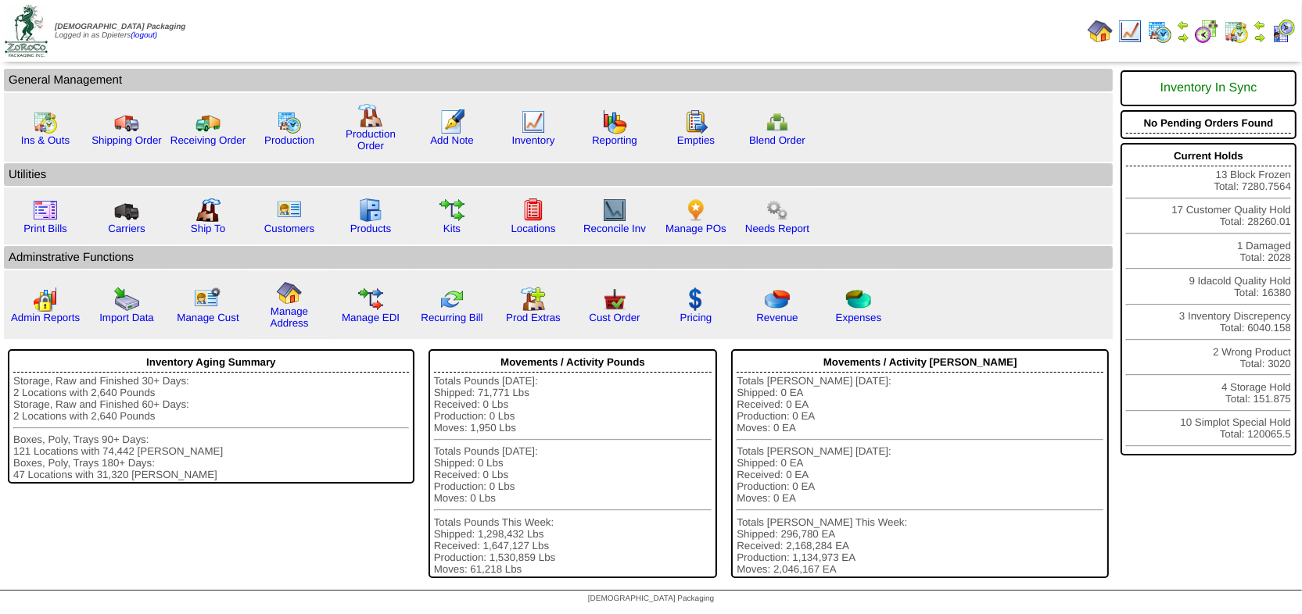
click at [1132, 28] on img at bounding box center [1129, 31] width 25 height 25
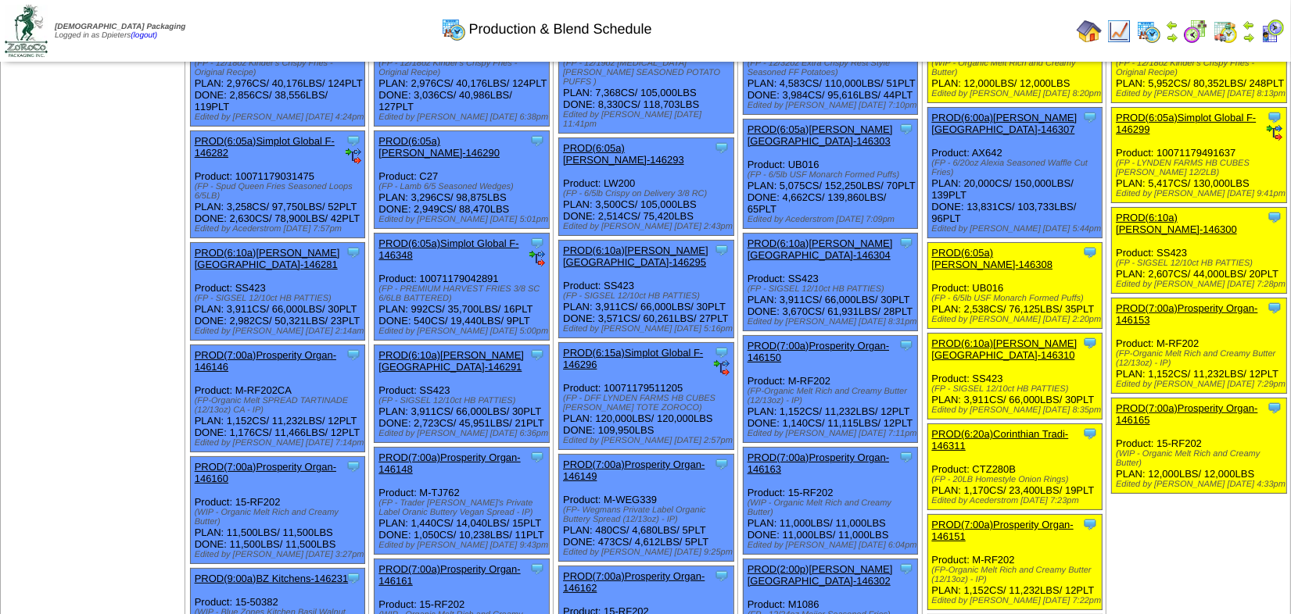
scroll to position [141, 0]
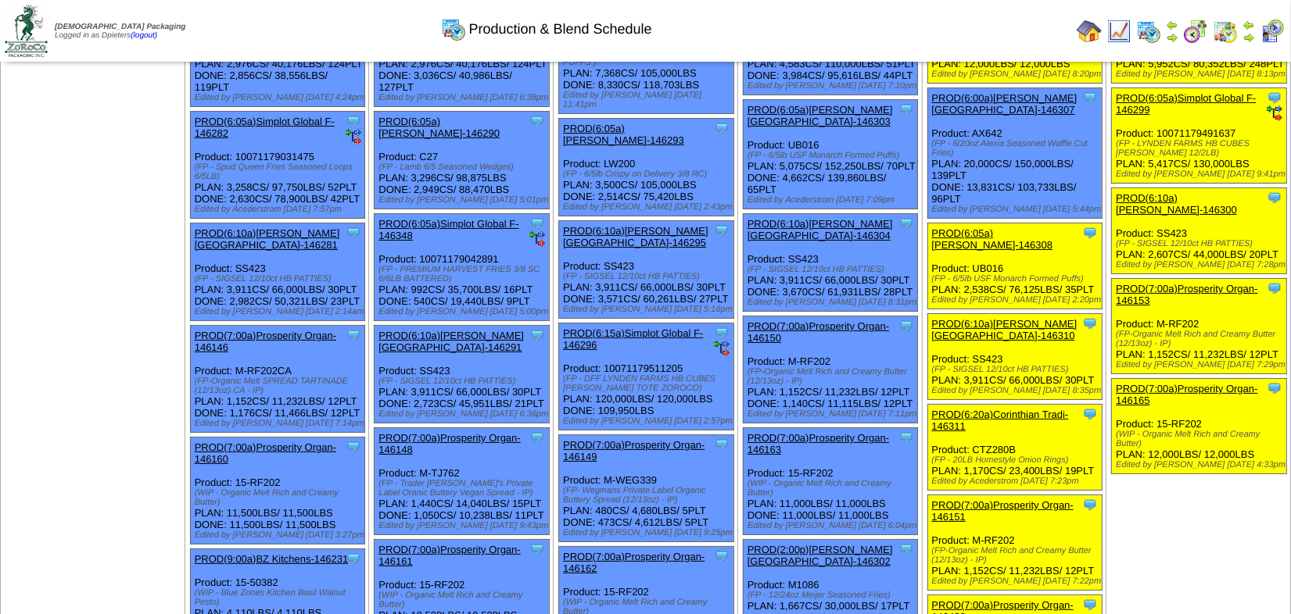
click at [863, 323] on link "PROD(7:00a)Prosperity Organ-146150" at bounding box center [817, 331] width 141 height 23
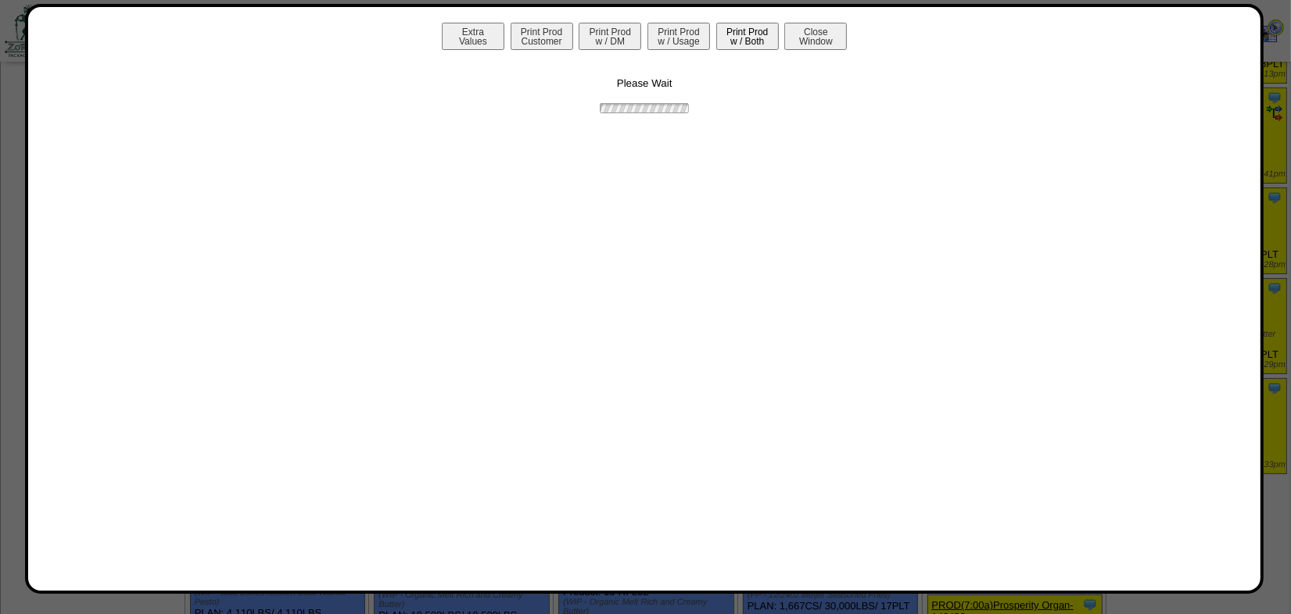
click at [739, 38] on button "Print Prod w / Both" at bounding box center [747, 36] width 63 height 27
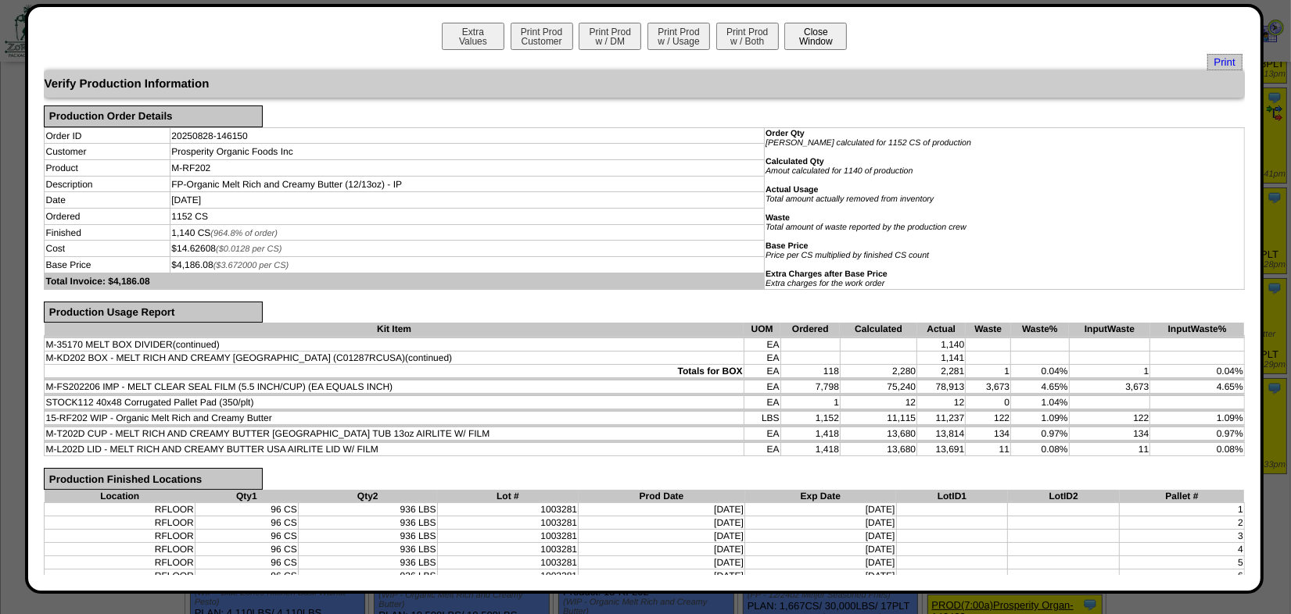
click at [815, 41] on button "Close Window" at bounding box center [815, 36] width 63 height 27
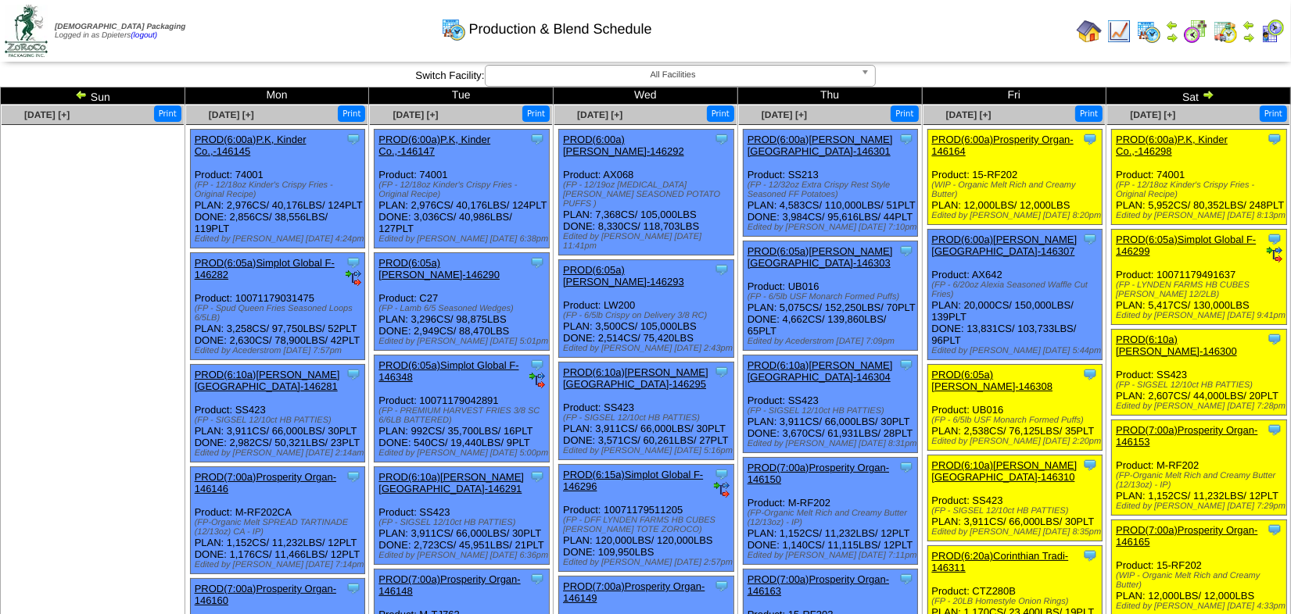
click at [1211, 92] on img at bounding box center [1207, 94] width 13 height 13
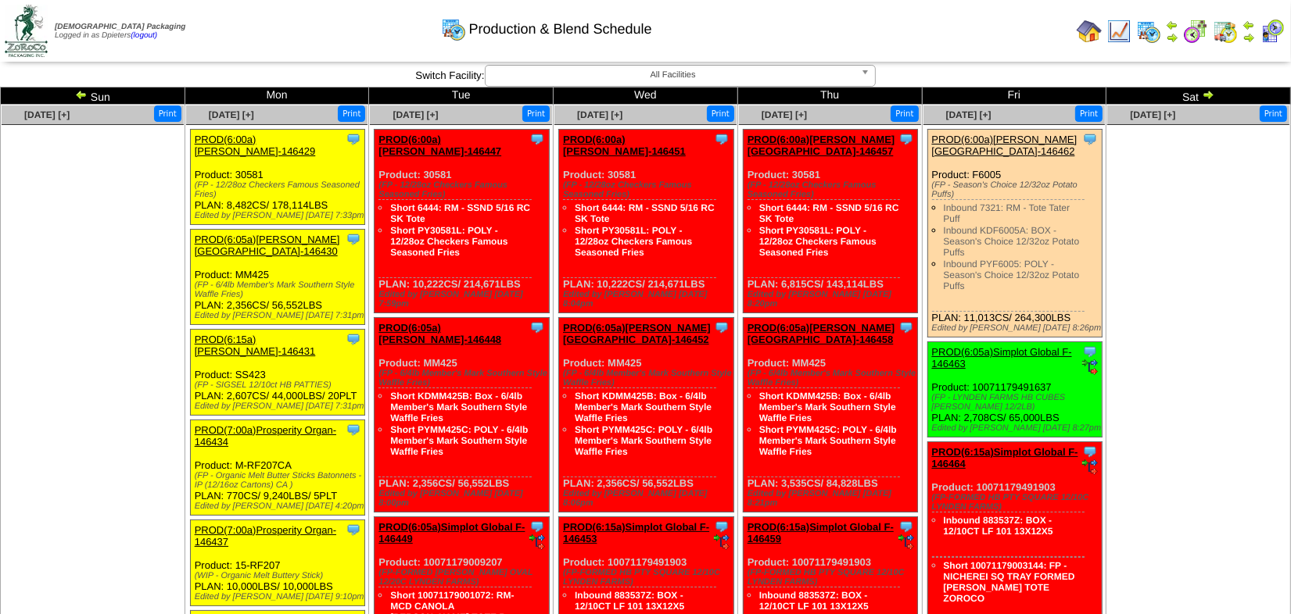
click at [80, 95] on img at bounding box center [81, 94] width 13 height 13
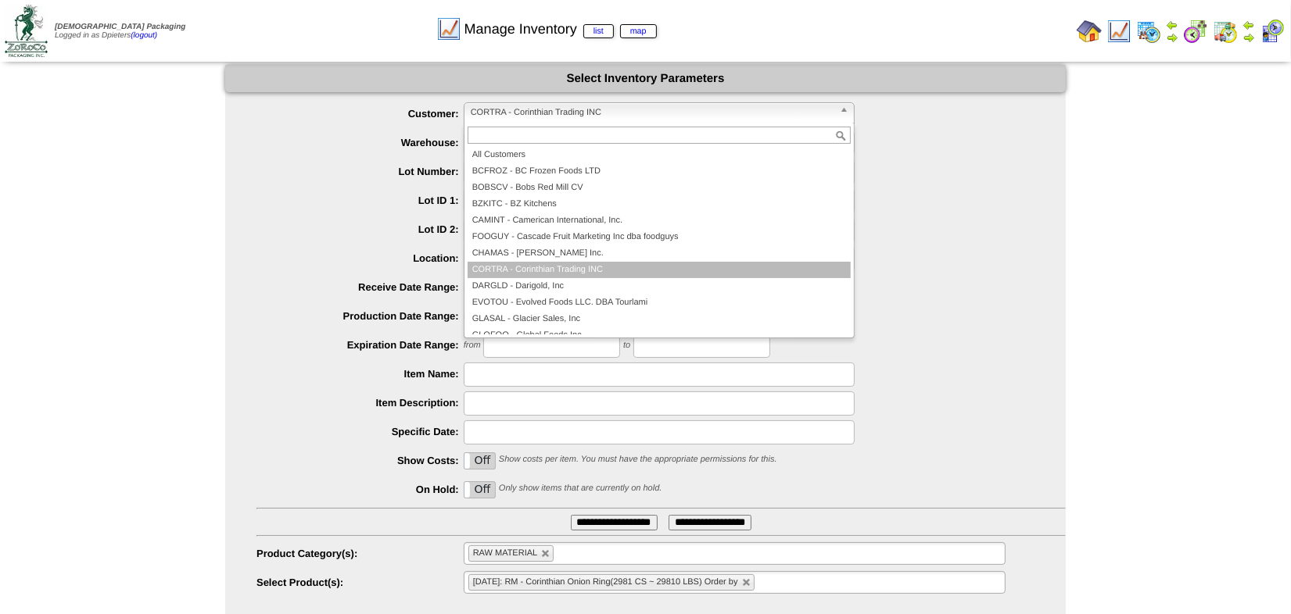
click at [510, 112] on span "CORTRA - Corinthian Trading INC" at bounding box center [652, 112] width 363 height 19
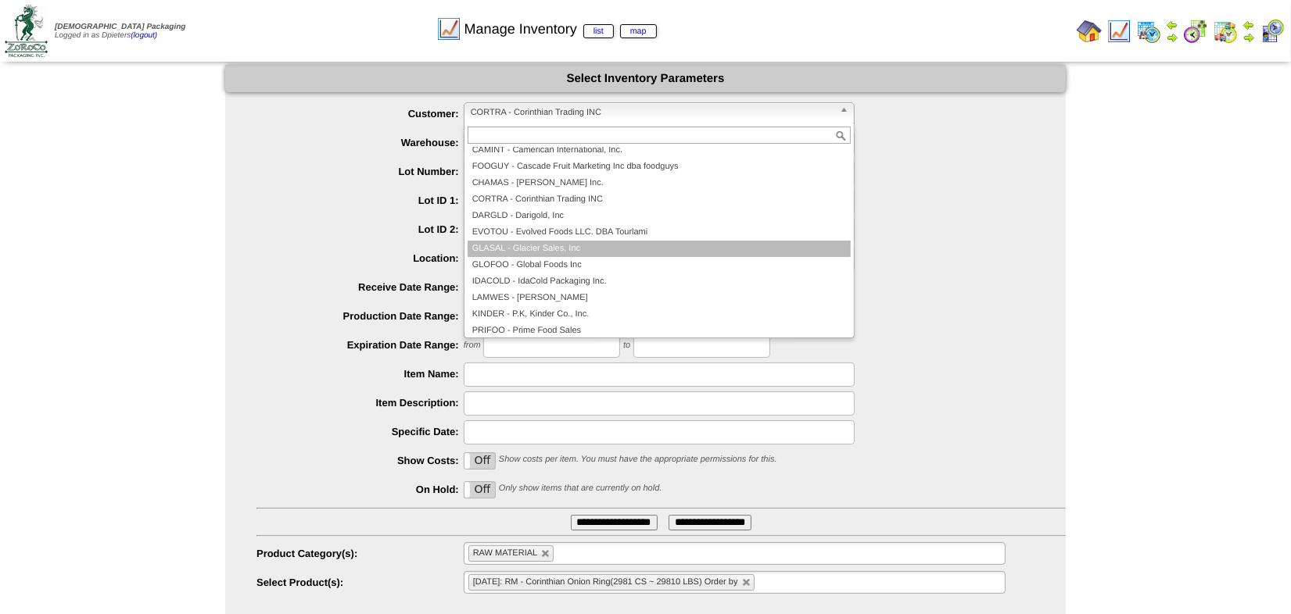
scroll to position [140, 0]
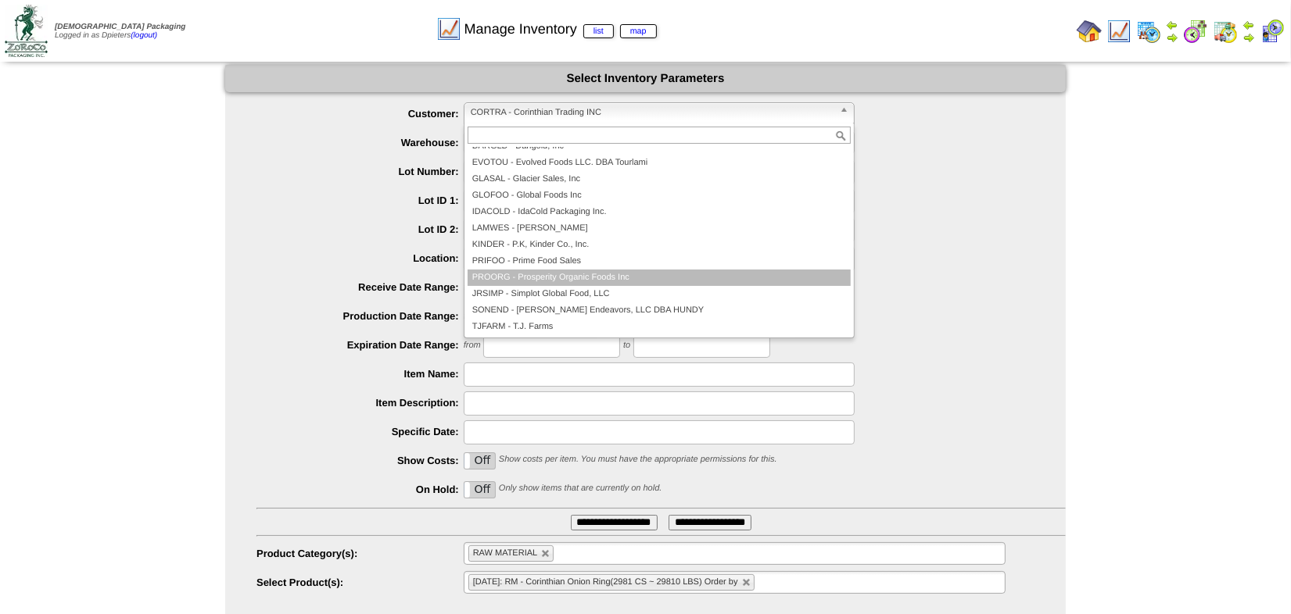
click at [548, 280] on li "PROORG - Prosperity Organic Foods Inc" at bounding box center [658, 278] width 383 height 16
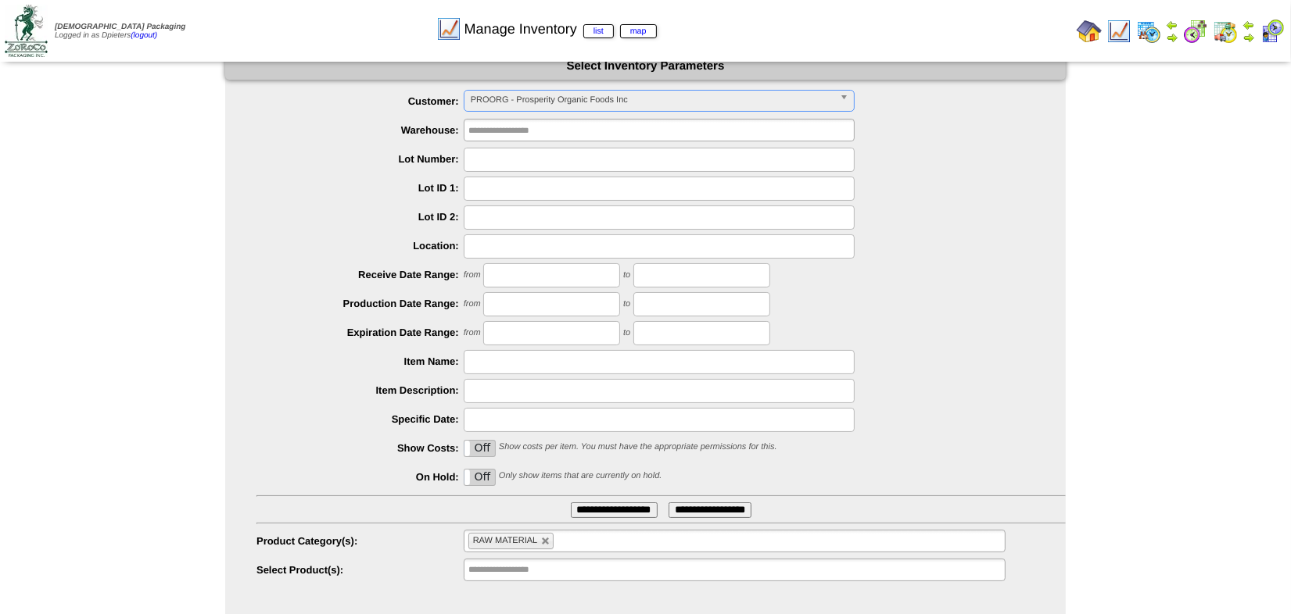
scroll to position [36, 0]
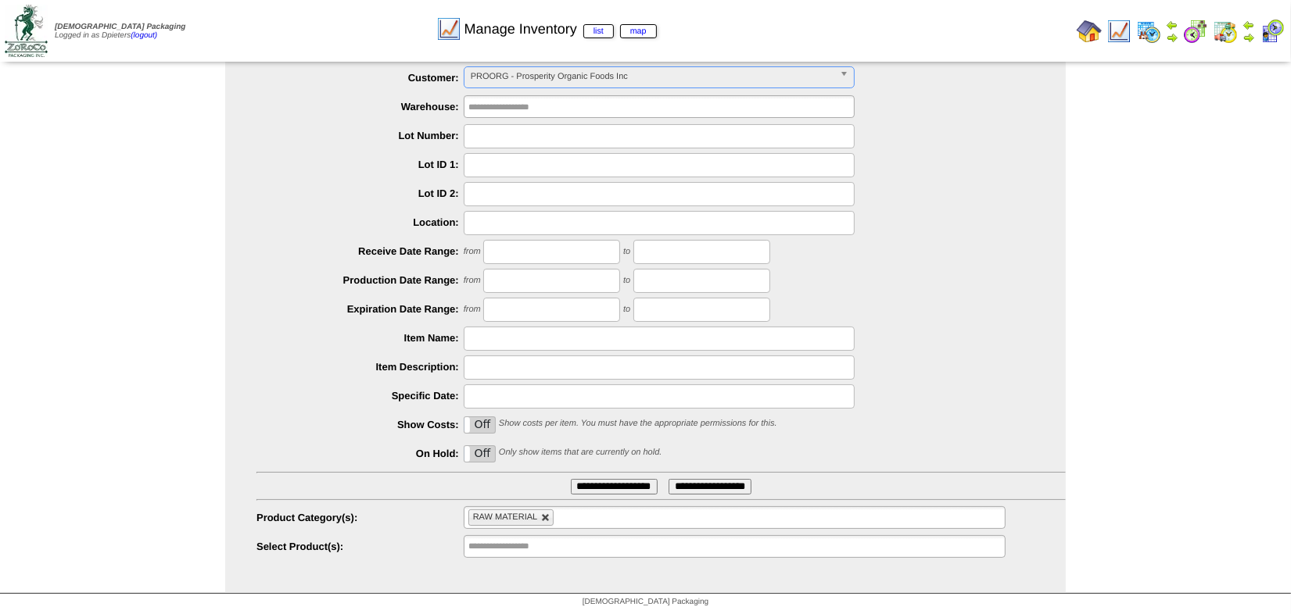
click at [544, 516] on link at bounding box center [545, 518] width 9 height 9
type input "**********"
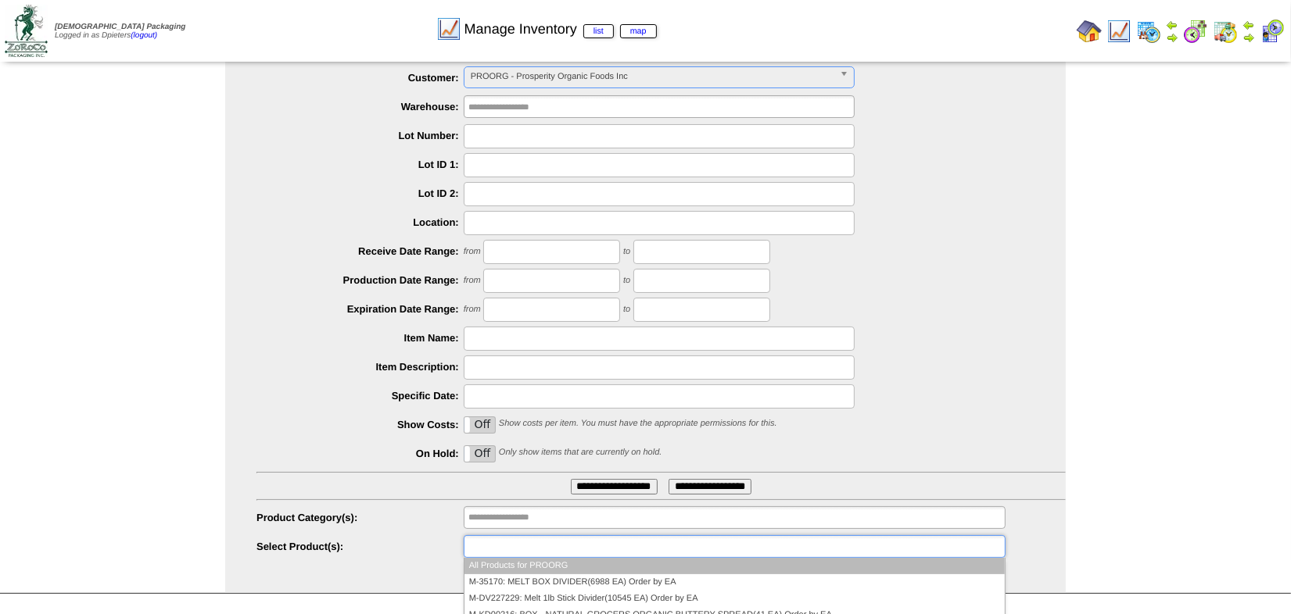
click at [535, 545] on input "text" at bounding box center [518, 547] width 100 height 20
type input "*******"
click at [586, 567] on li "M-RF202 : FP-Organic Melt Rich and Creamy Butter (12/13oz) - IP(1140 CS ~ 11115…" at bounding box center [734, 566] width 540 height 16
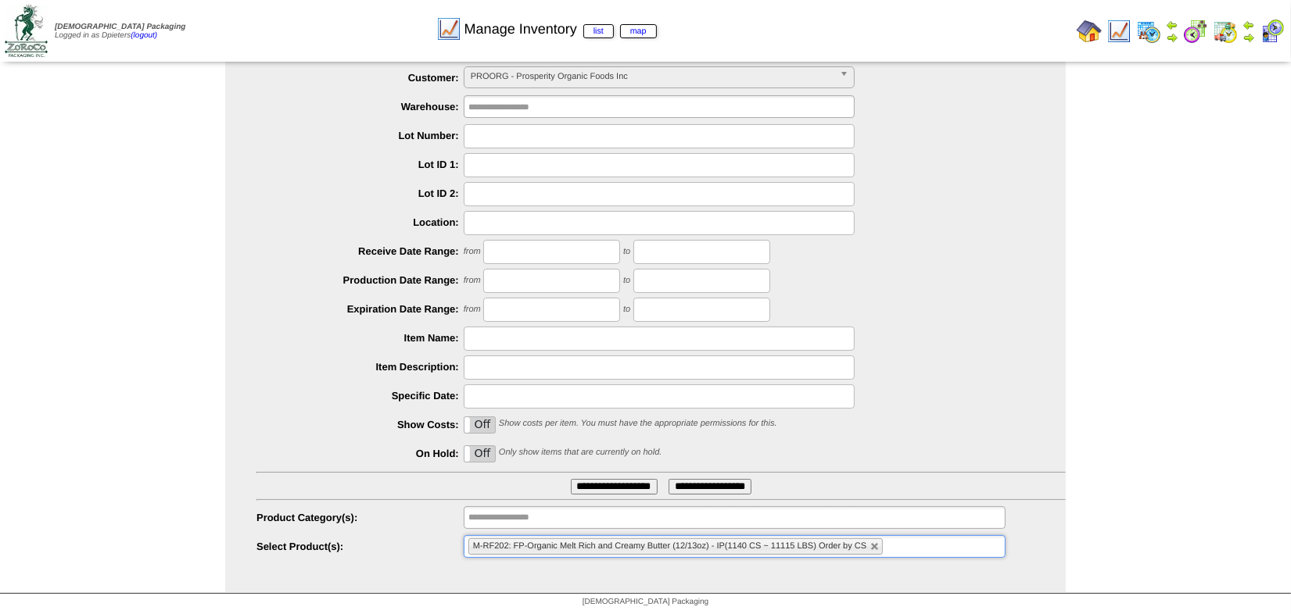
click at [607, 483] on input "**********" at bounding box center [614, 487] width 87 height 16
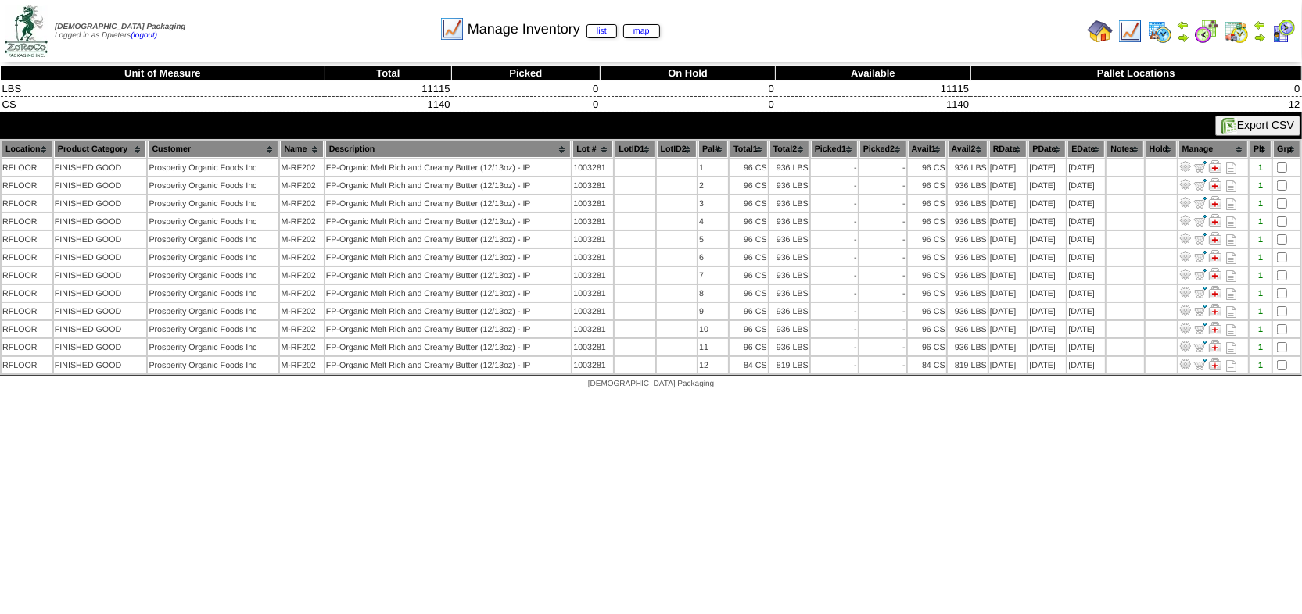
click at [1099, 31] on img at bounding box center [1099, 31] width 25 height 25
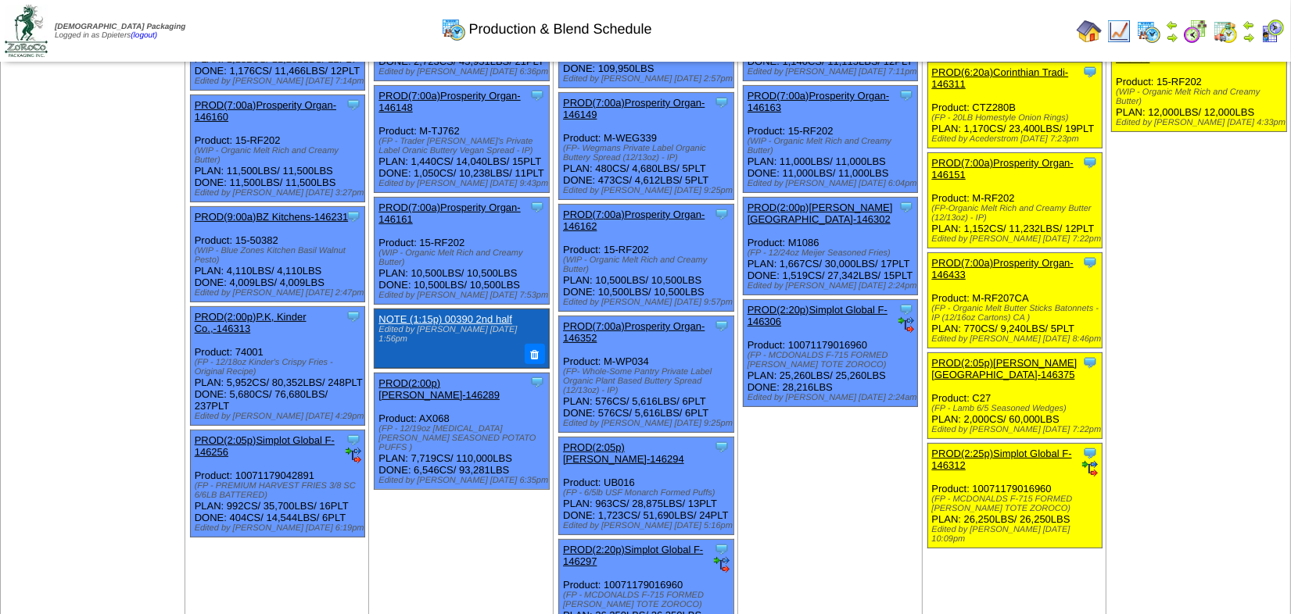
scroll to position [497, 0]
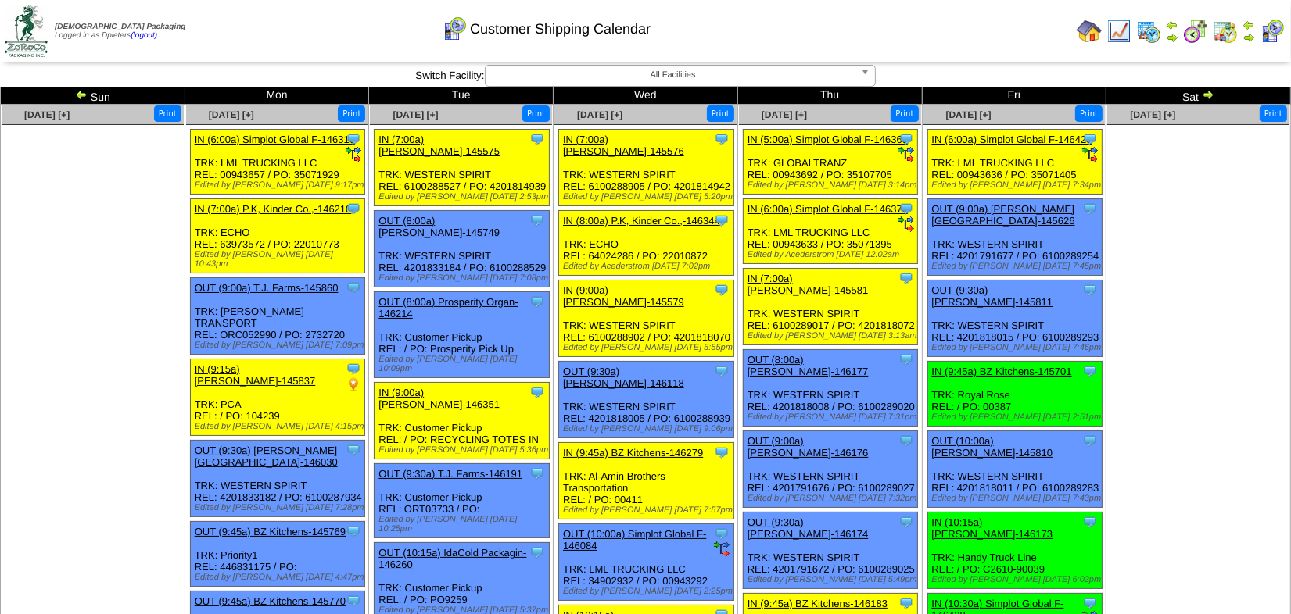
click at [1243, 306] on ul at bounding box center [1198, 242] width 182 height 235
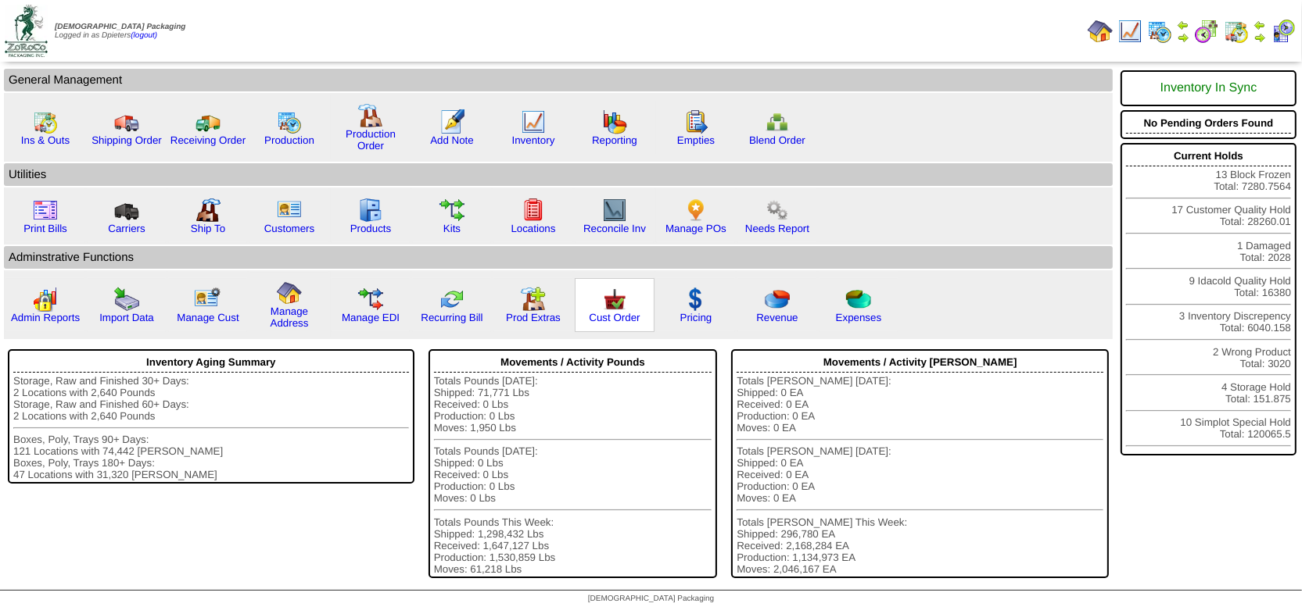
click at [616, 305] on img at bounding box center [614, 299] width 25 height 25
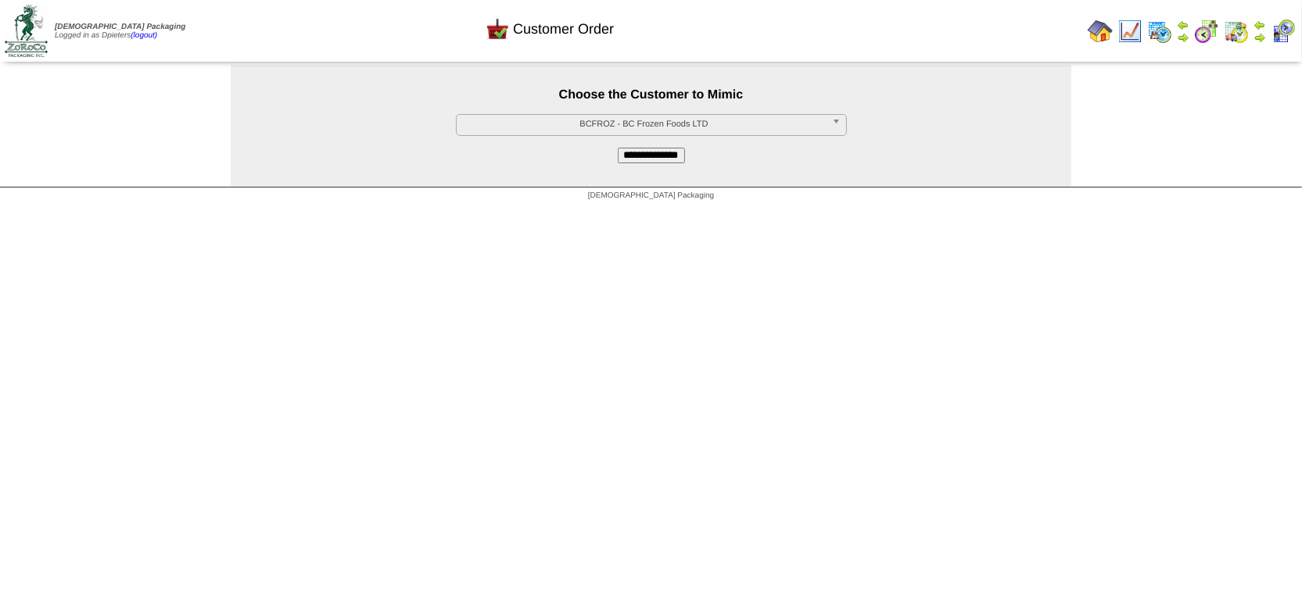
click at [539, 128] on span "BCFROZ - BC Frozen Foods LTD" at bounding box center [644, 124] width 363 height 19
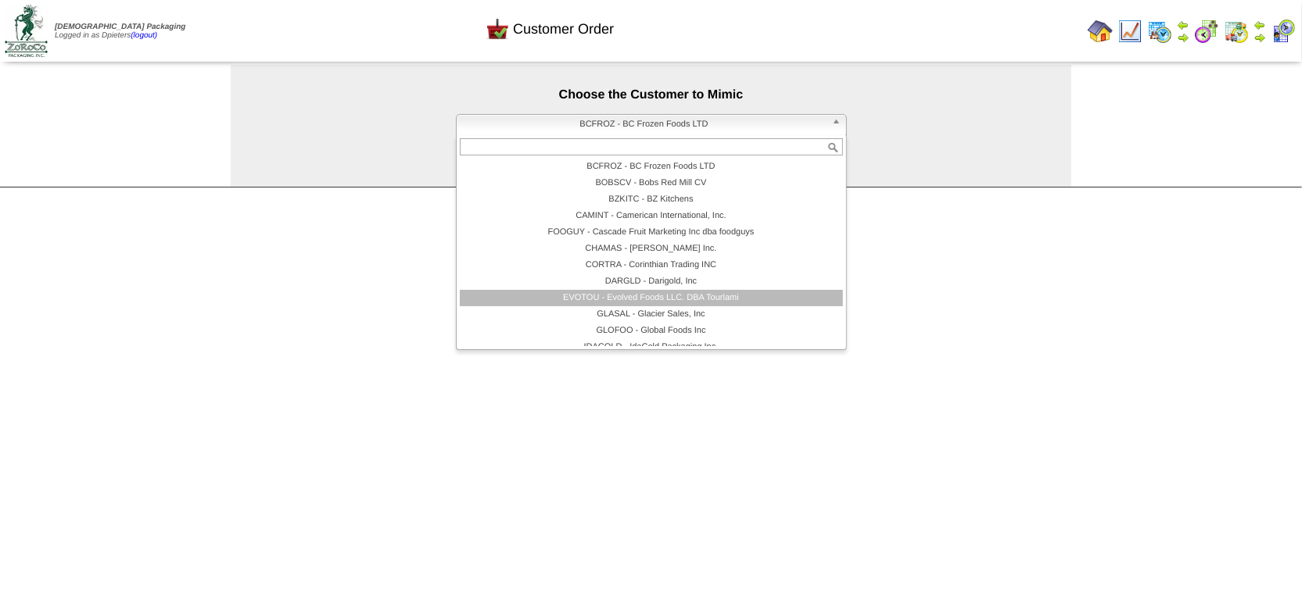
click at [572, 292] on li "EVOTOU - Evolved Foods LLC. DBA Tourlami" at bounding box center [651, 298] width 383 height 16
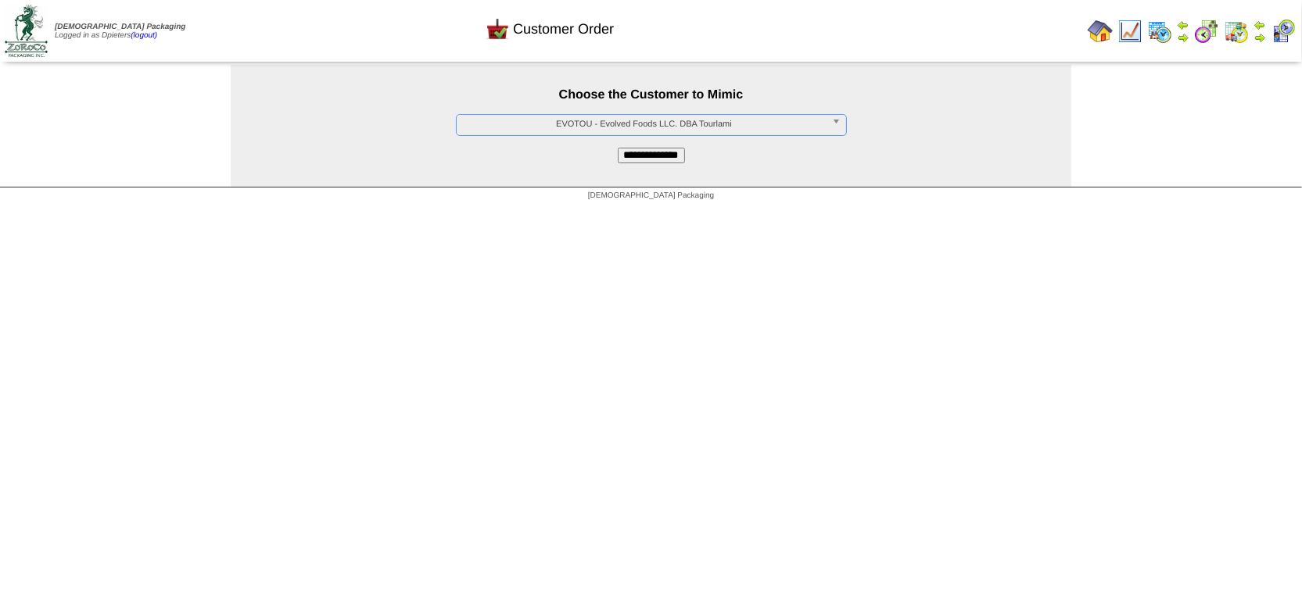
click at [640, 152] on input "**********" at bounding box center [651, 156] width 67 height 16
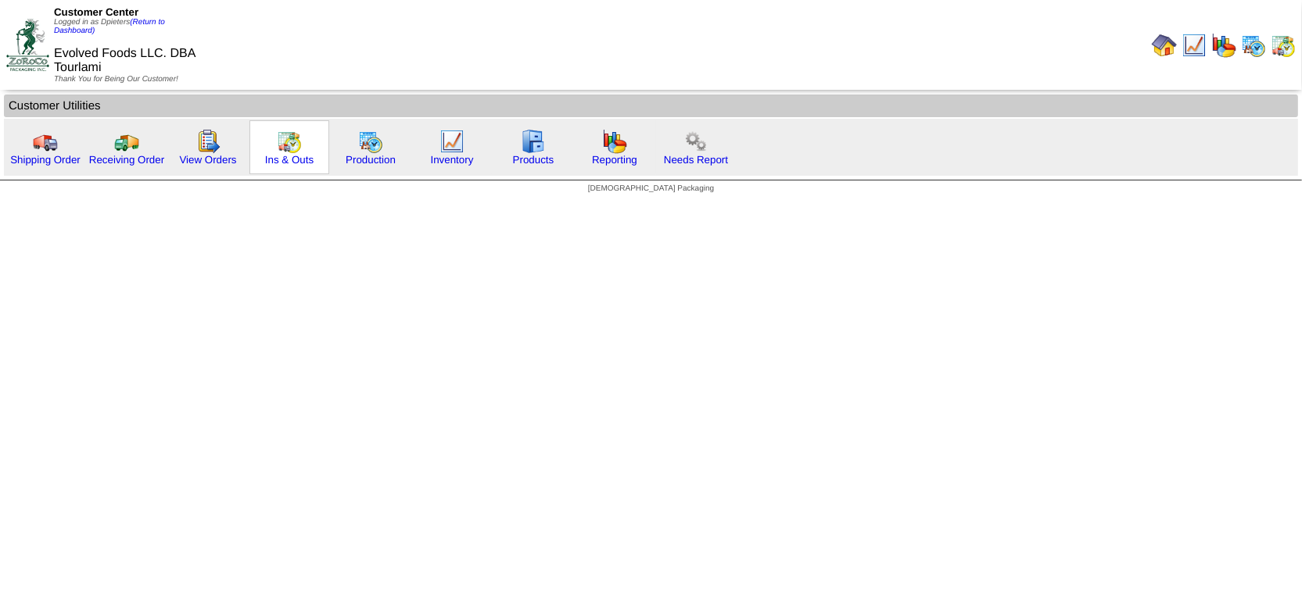
click at [279, 151] on img at bounding box center [289, 141] width 25 height 25
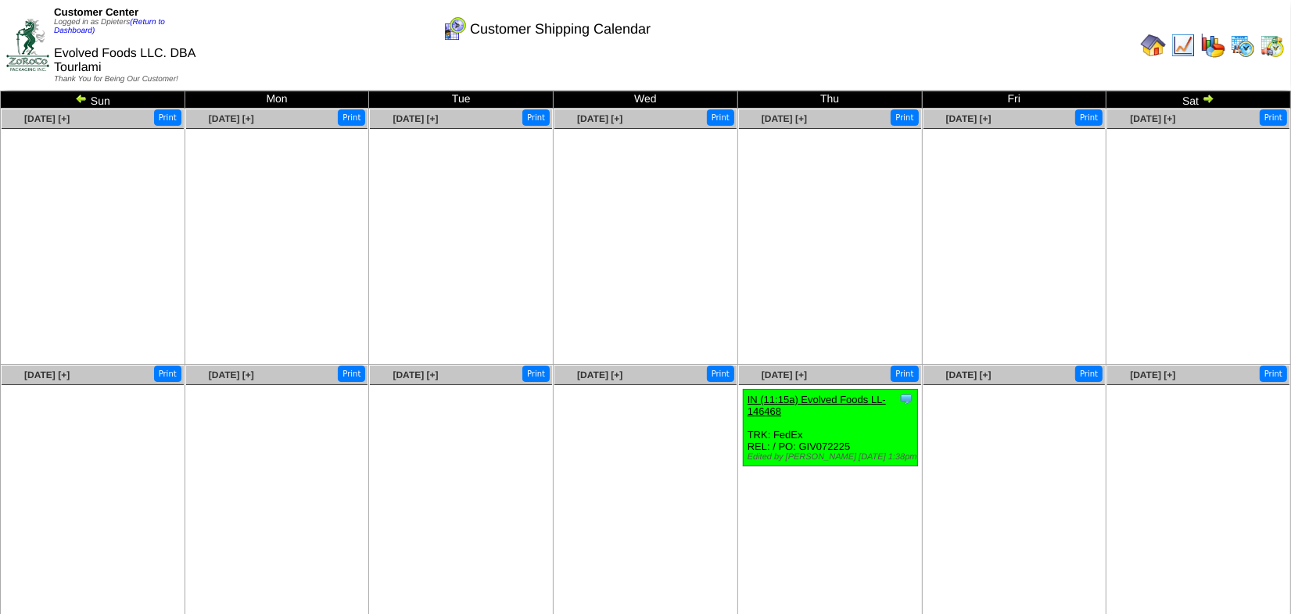
click at [77, 96] on img at bounding box center [81, 98] width 13 height 13
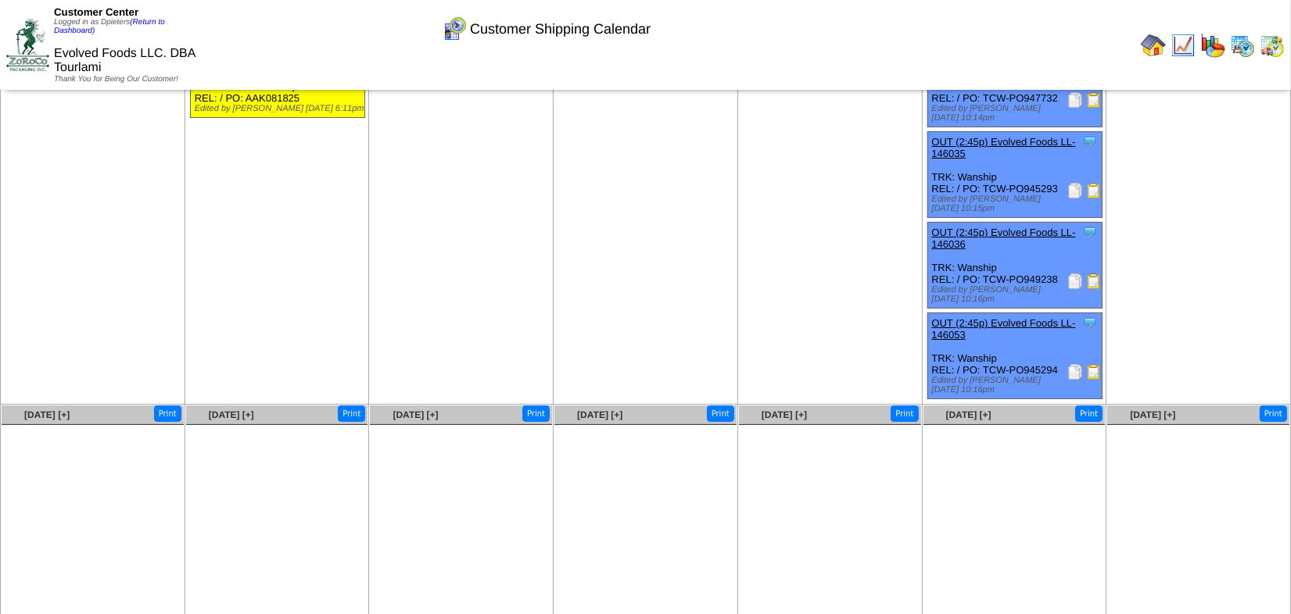
scroll to position [106, 0]
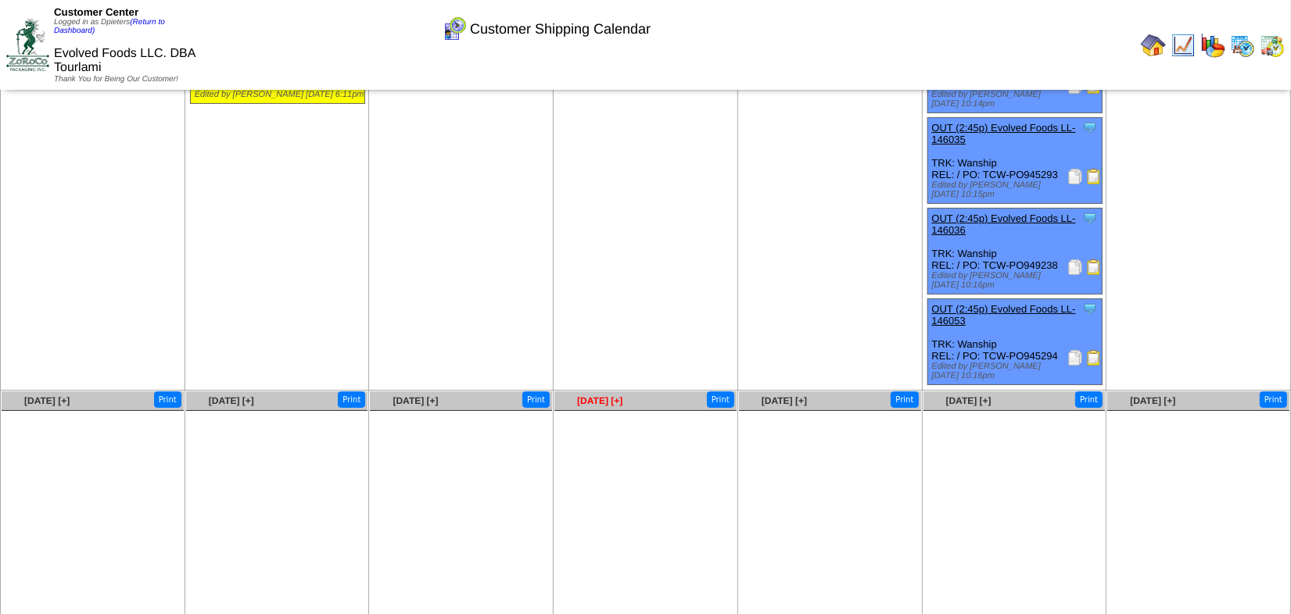
click at [621, 396] on span "Aug 27 [+]" at bounding box center [599, 401] width 45 height 11
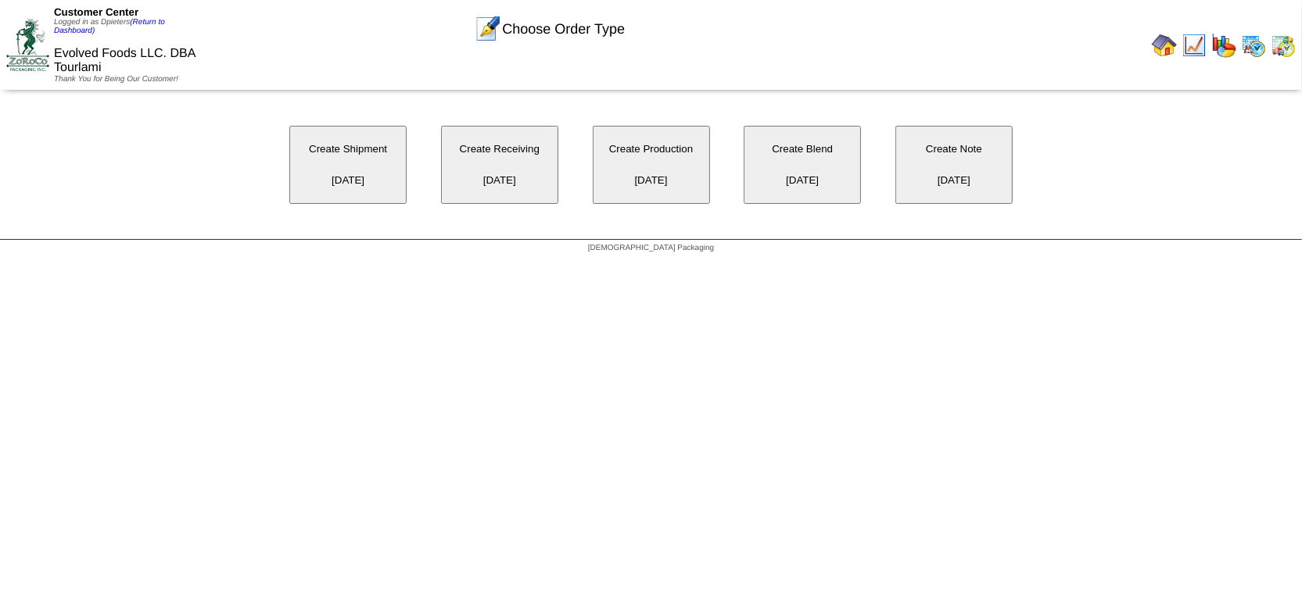
click at [487, 178] on button "Create Receiving [DATE]" at bounding box center [499, 165] width 117 height 78
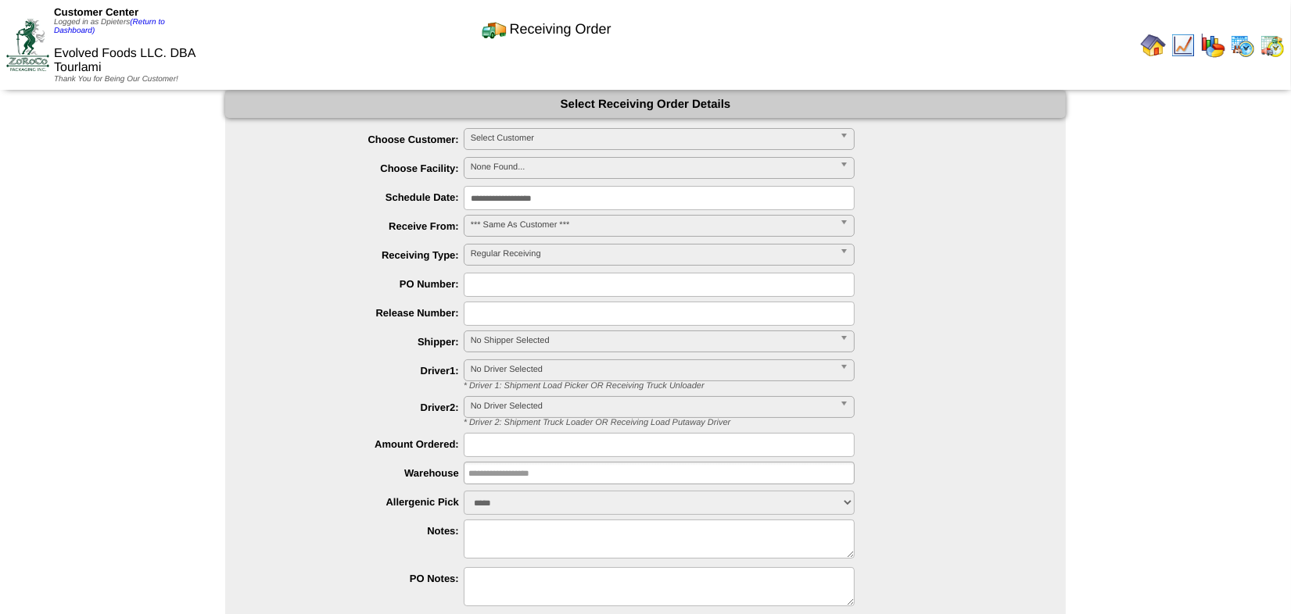
click at [484, 134] on span "Select Customer" at bounding box center [652, 138] width 363 height 19
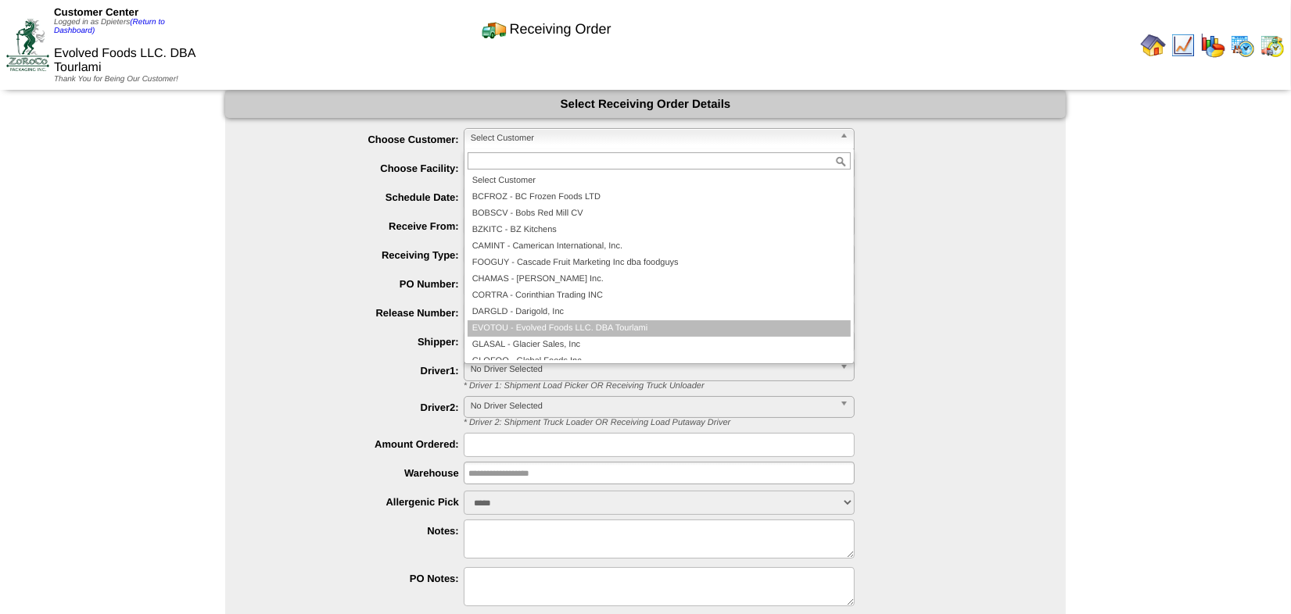
click at [550, 331] on li "EVOTOU - Evolved Foods LLC. DBA Tourlami" at bounding box center [658, 328] width 383 height 16
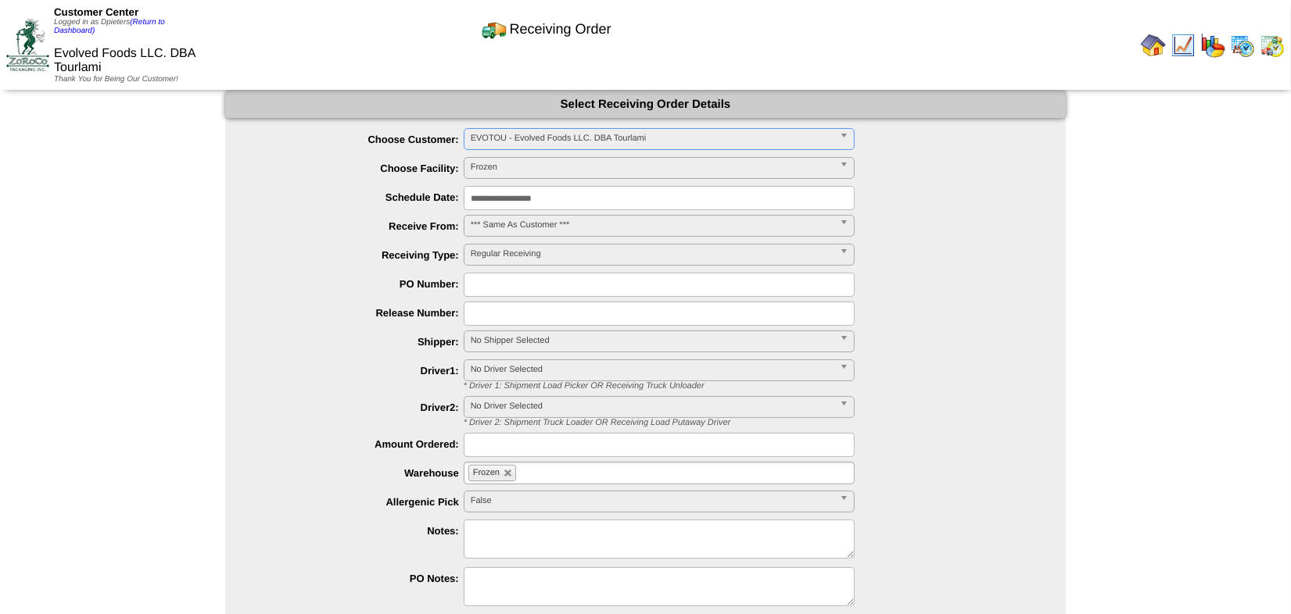
click at [516, 281] on input "text" at bounding box center [659, 285] width 391 height 24
type input "*********"
click at [510, 539] on textarea at bounding box center [659, 539] width 391 height 39
click at [548, 341] on span "No Shipper Selected" at bounding box center [652, 340] width 363 height 19
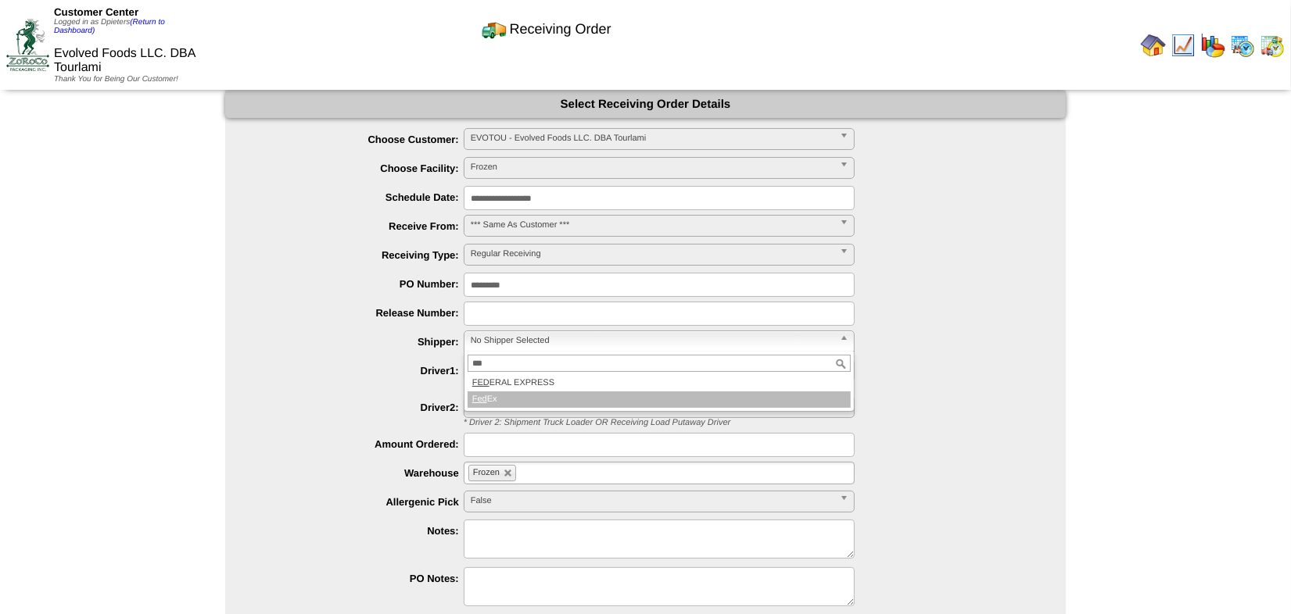
type input "***"
click at [537, 397] on li "Fed Ex" at bounding box center [658, 400] width 383 height 16
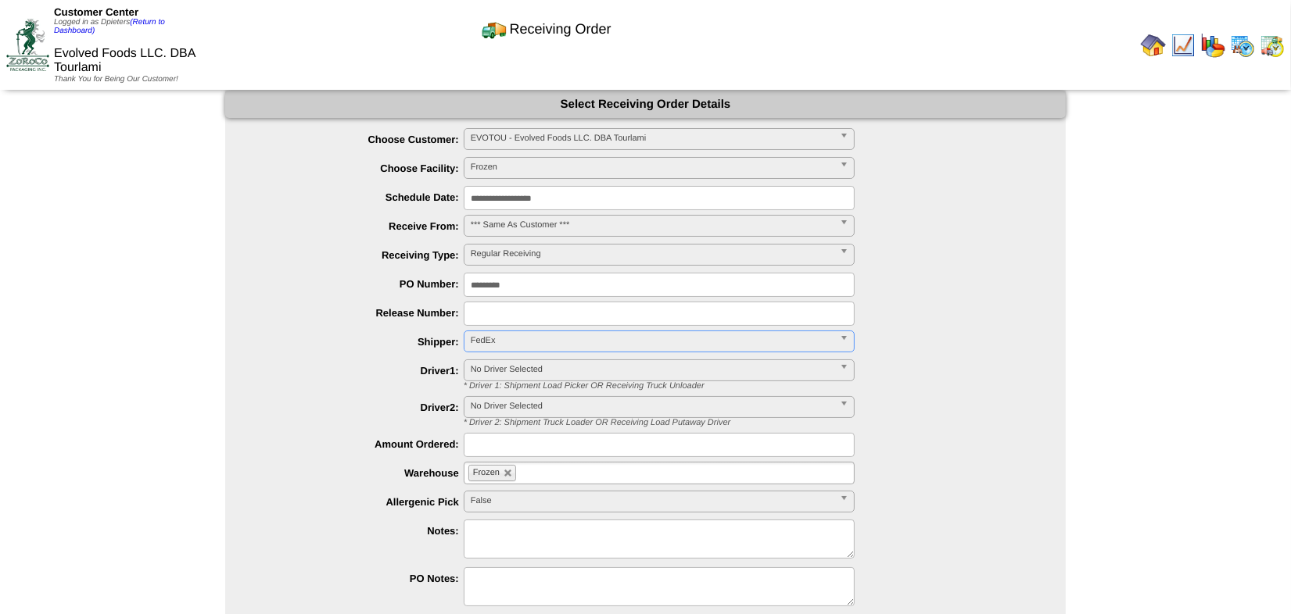
click at [325, 467] on div "****** **** ** Frozen" at bounding box center [660, 474] width 809 height 24
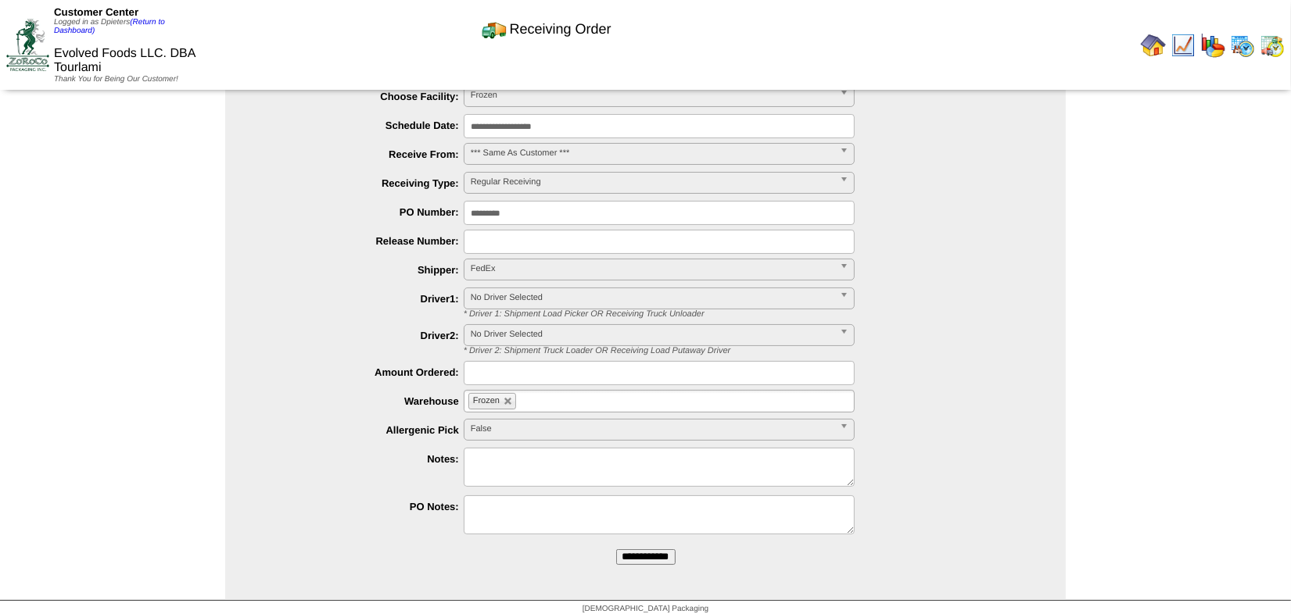
scroll to position [78, 0]
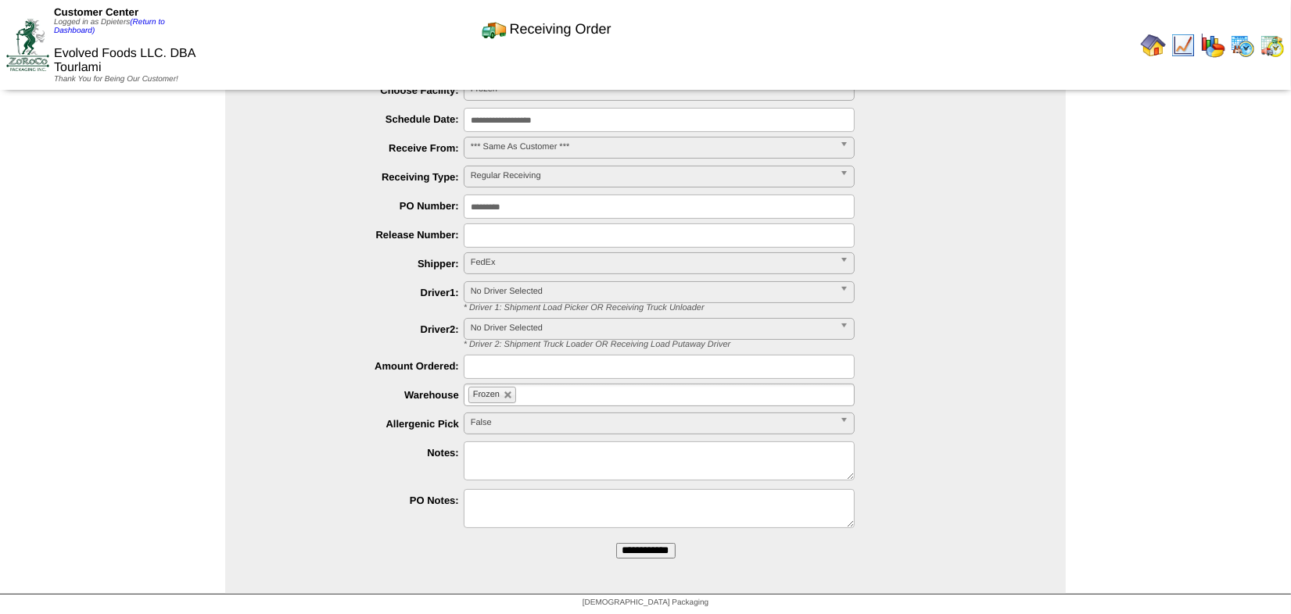
click at [654, 544] on input "**********" at bounding box center [645, 551] width 59 height 16
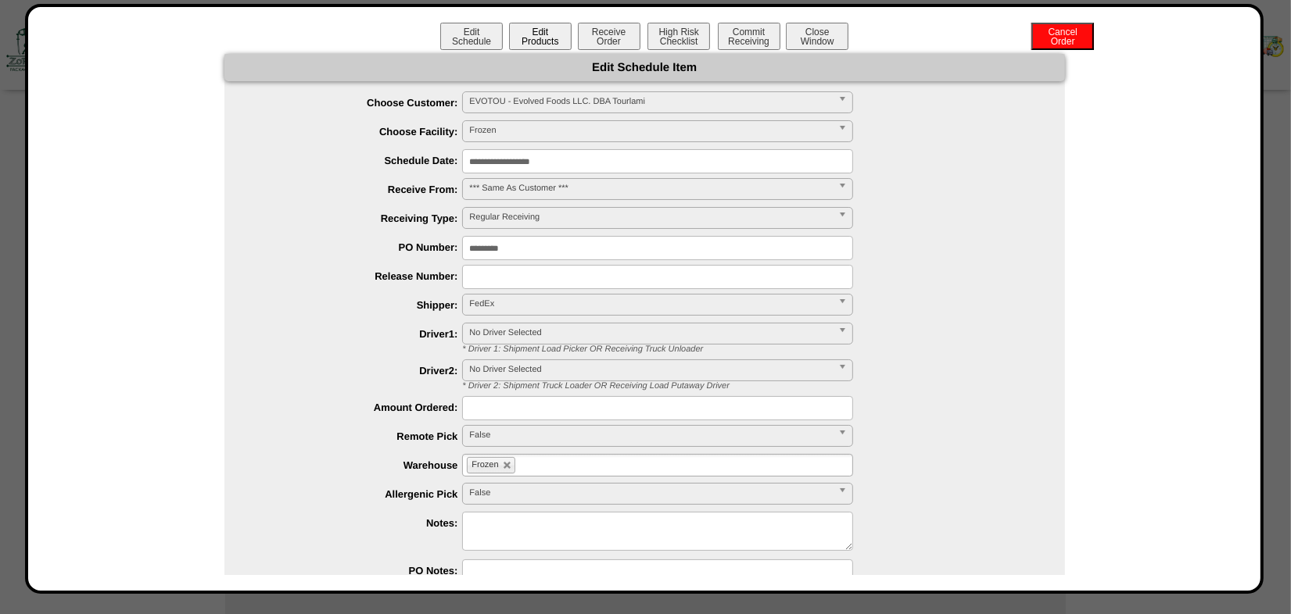
click at [534, 29] on button "Edit Products" at bounding box center [540, 36] width 63 height 27
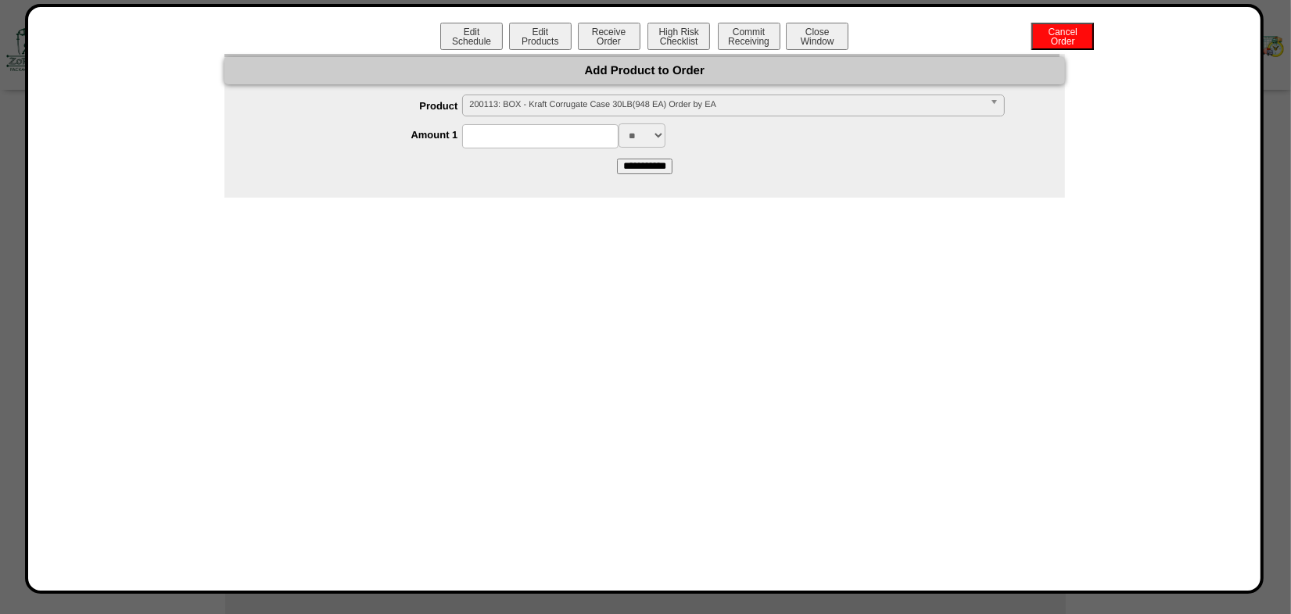
click at [527, 103] on span "200113: BOX - Kraft Corrugate Case 30LB(948 EA) Order by EA" at bounding box center [726, 104] width 514 height 19
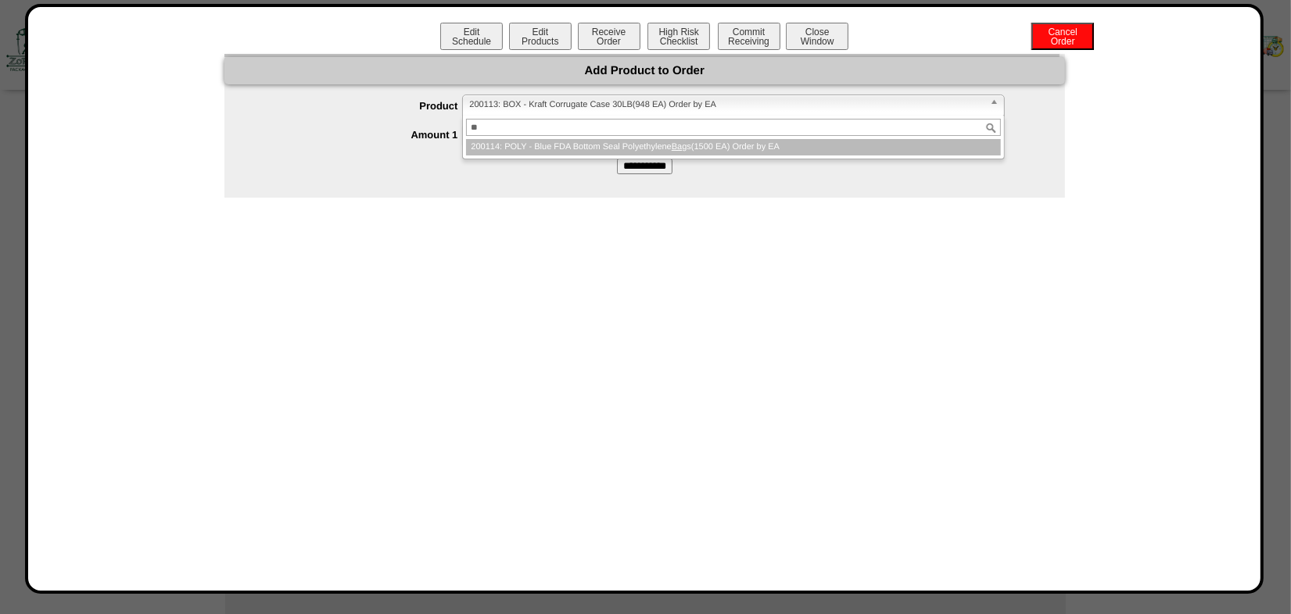
type input "*"
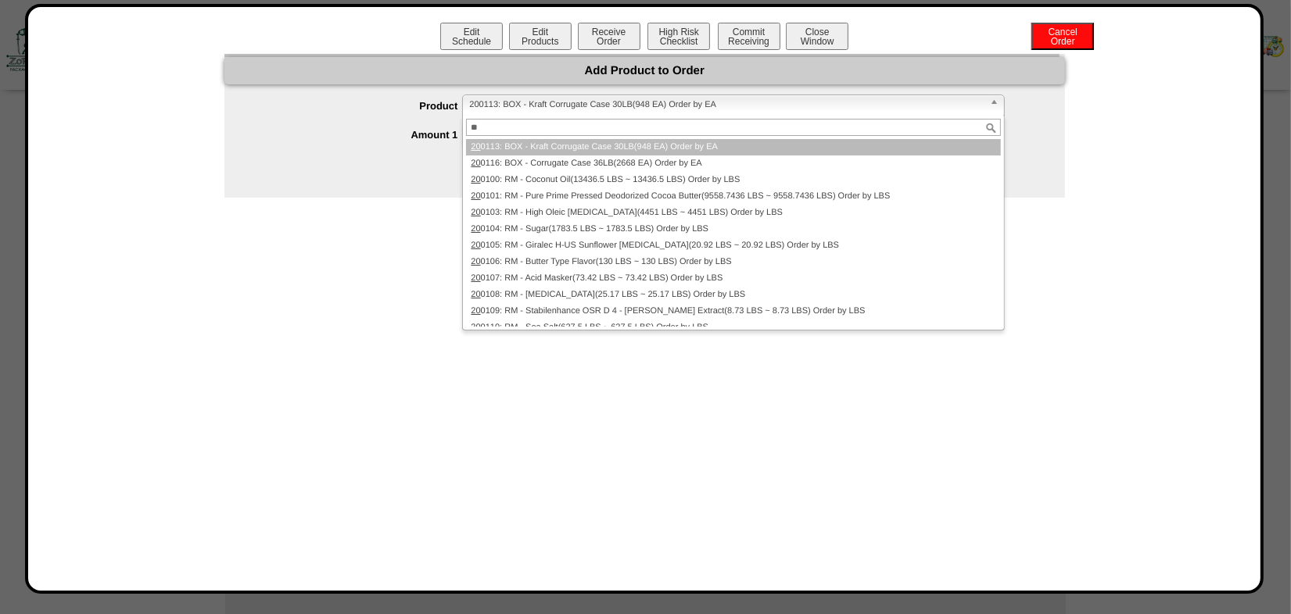
type input "*"
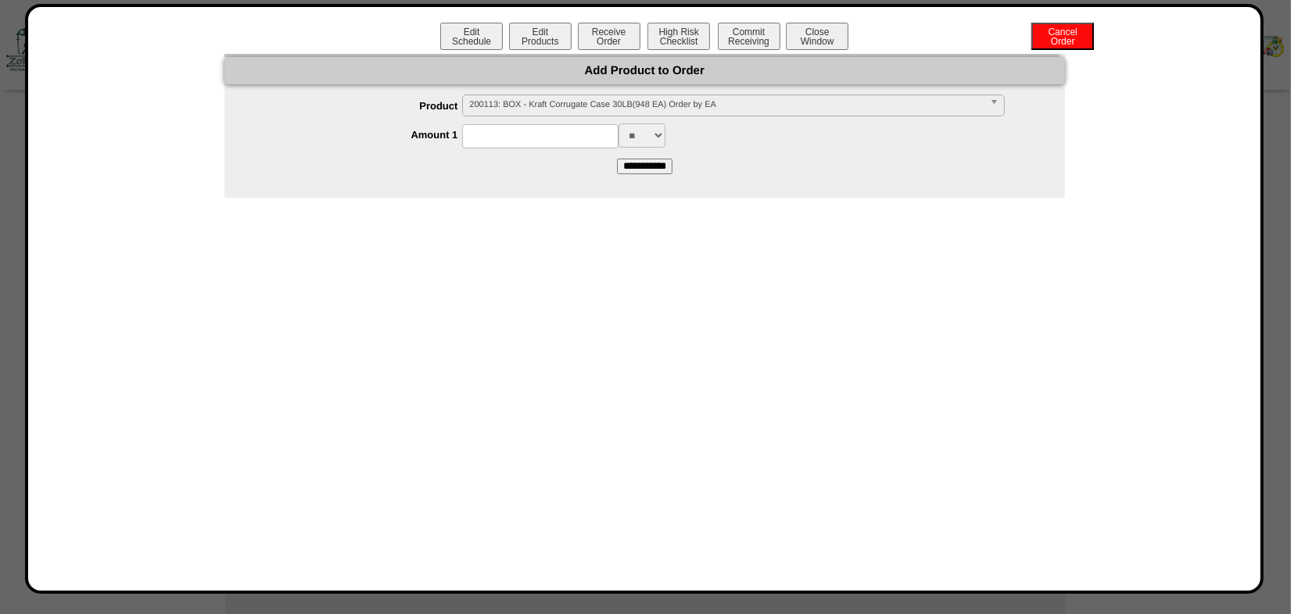
click at [510, 101] on span "200113: BOX - Kraft Corrugate Case 30LB(948 EA) Order by EA" at bounding box center [726, 104] width 514 height 19
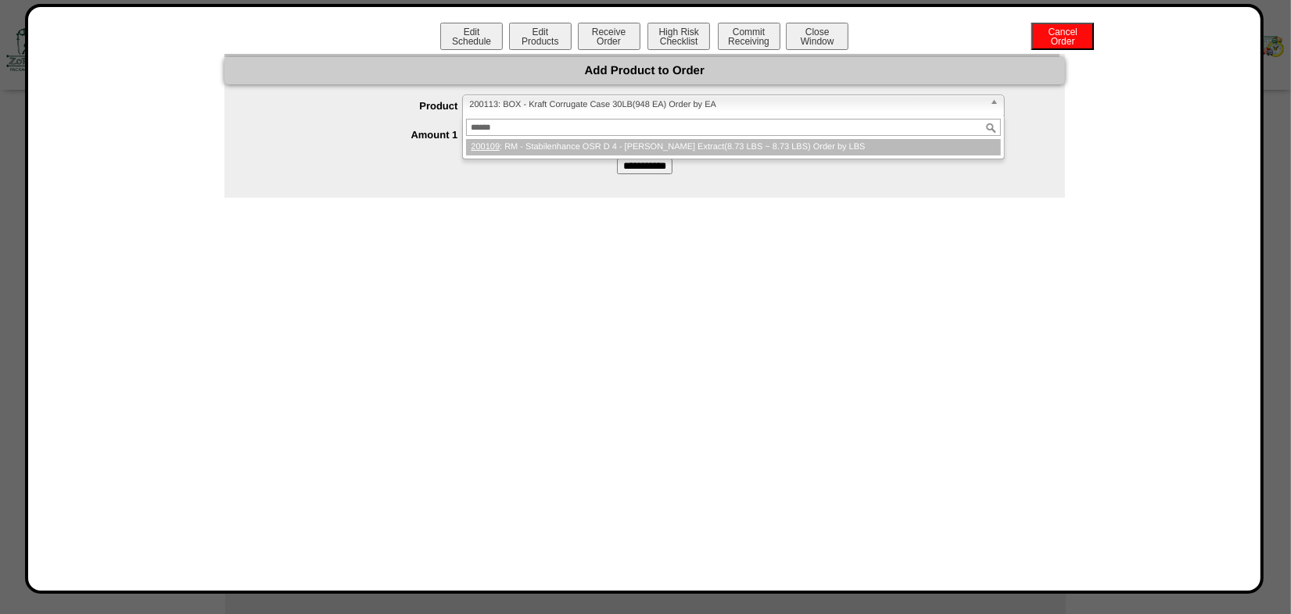
type input "******"
click at [544, 150] on li "200109 : RM - Stabilenhance OSR D 4 - Rosemary Extract(8.73 LBS ~ 8.73 LBS) Ord…" at bounding box center [733, 147] width 534 height 16
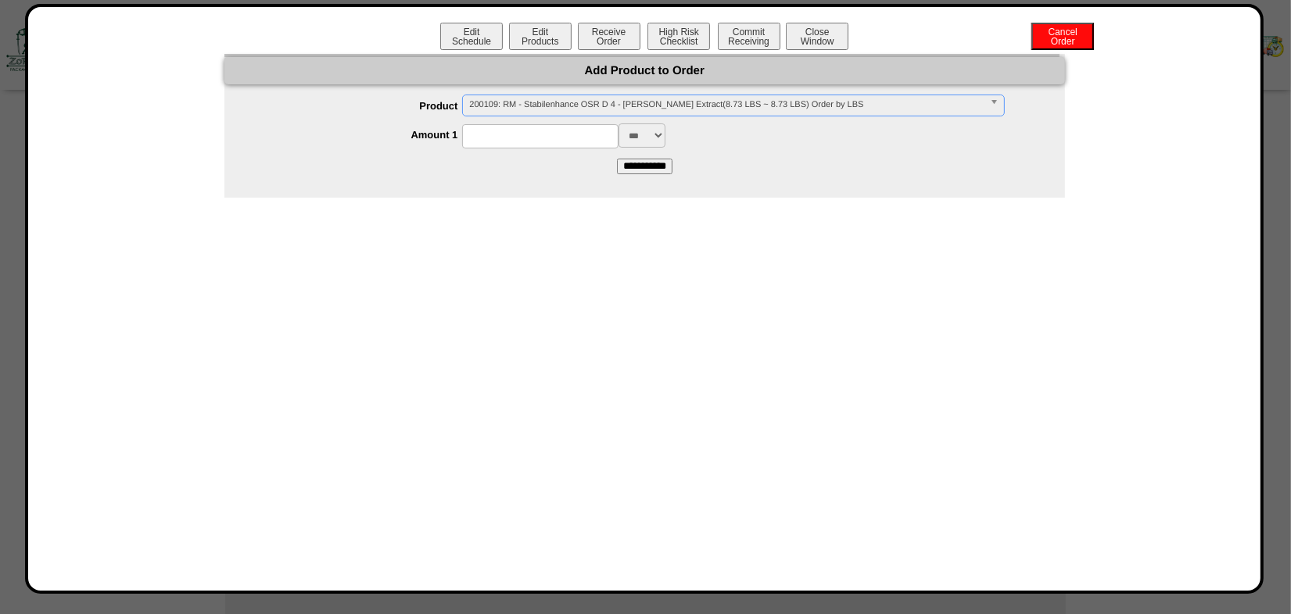
click at [532, 132] on input at bounding box center [540, 136] width 156 height 24
type input "**"
click at [761, 235] on div "**********" at bounding box center [644, 299] width 1200 height 553
click at [632, 170] on input "**********" at bounding box center [645, 167] width 56 height 16
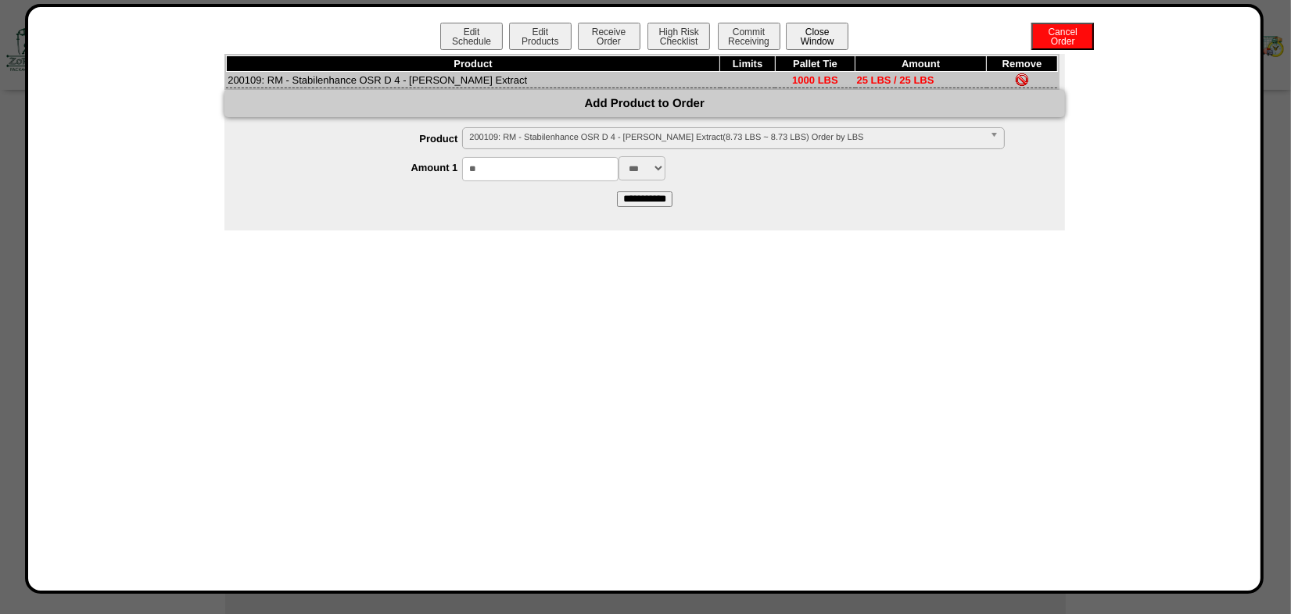
click at [823, 38] on button "Close Window" at bounding box center [817, 36] width 63 height 27
